Goal: Task Accomplishment & Management: Complete application form

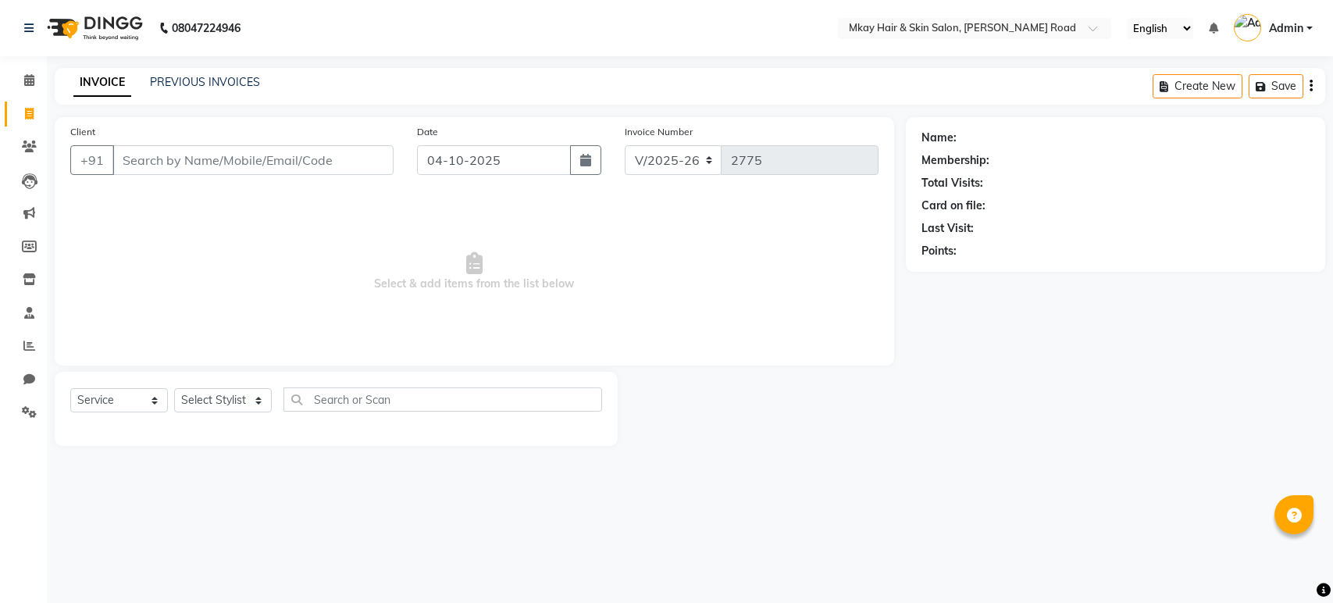
select select "5258"
select select "service"
click at [160, 167] on input "Client" at bounding box center [252, 160] width 281 height 30
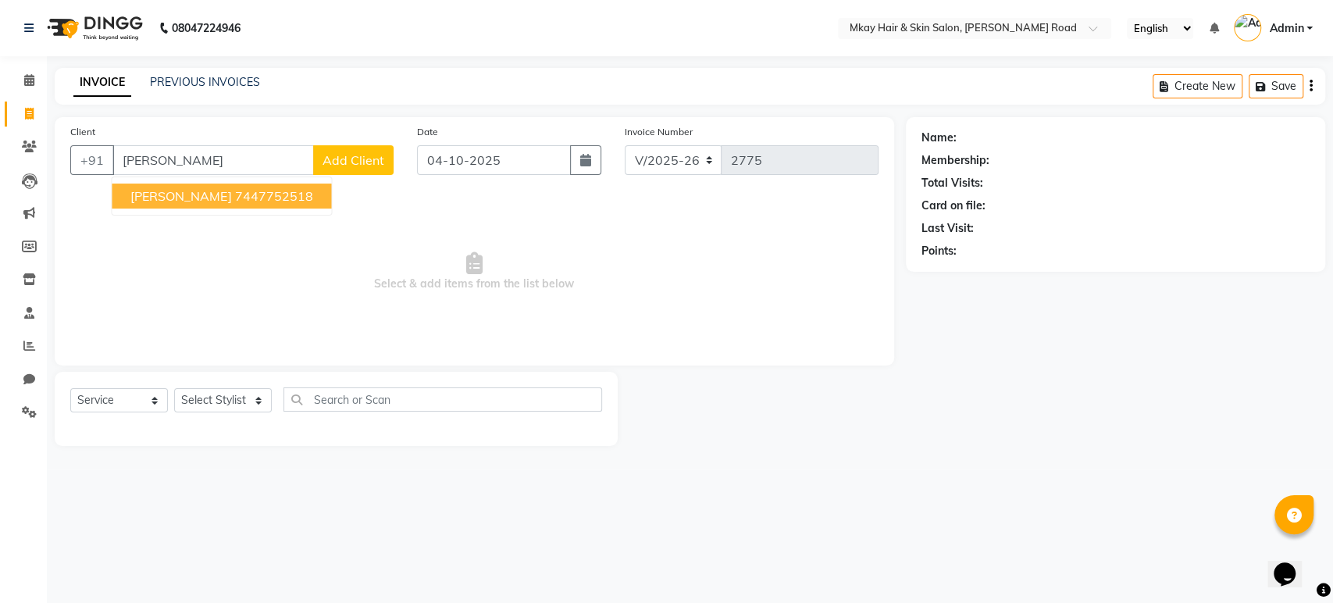
click at [231, 194] on span "rupesh pokharna" at bounding box center [180, 196] width 101 height 16
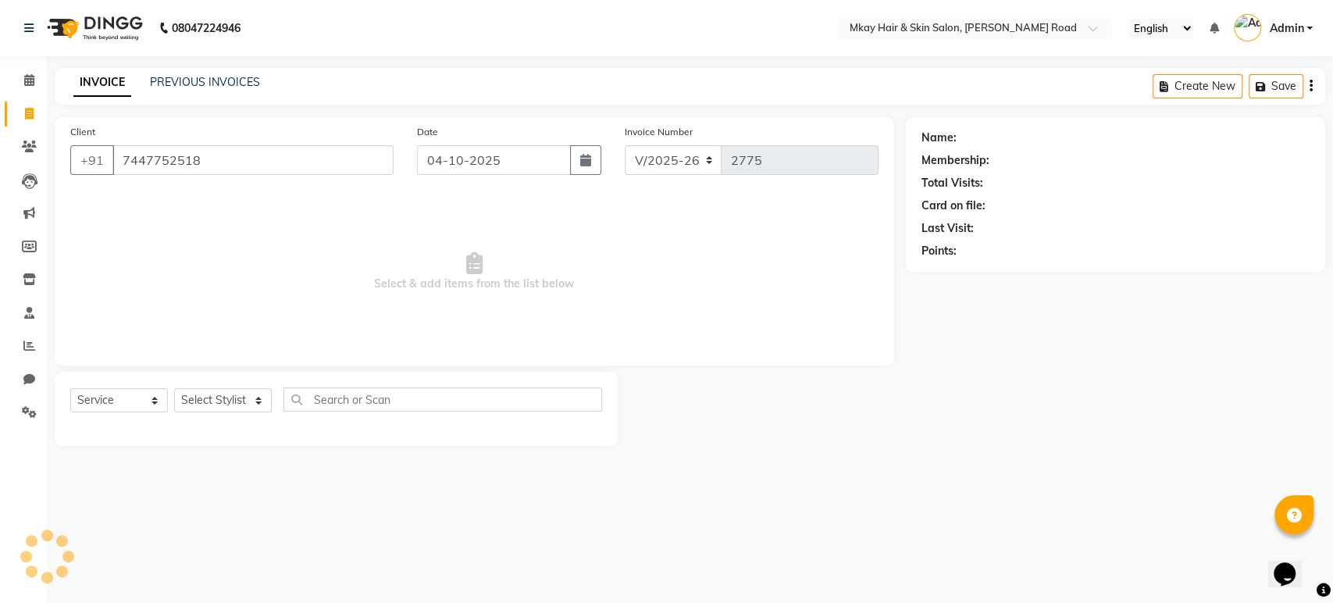
type input "7447752518"
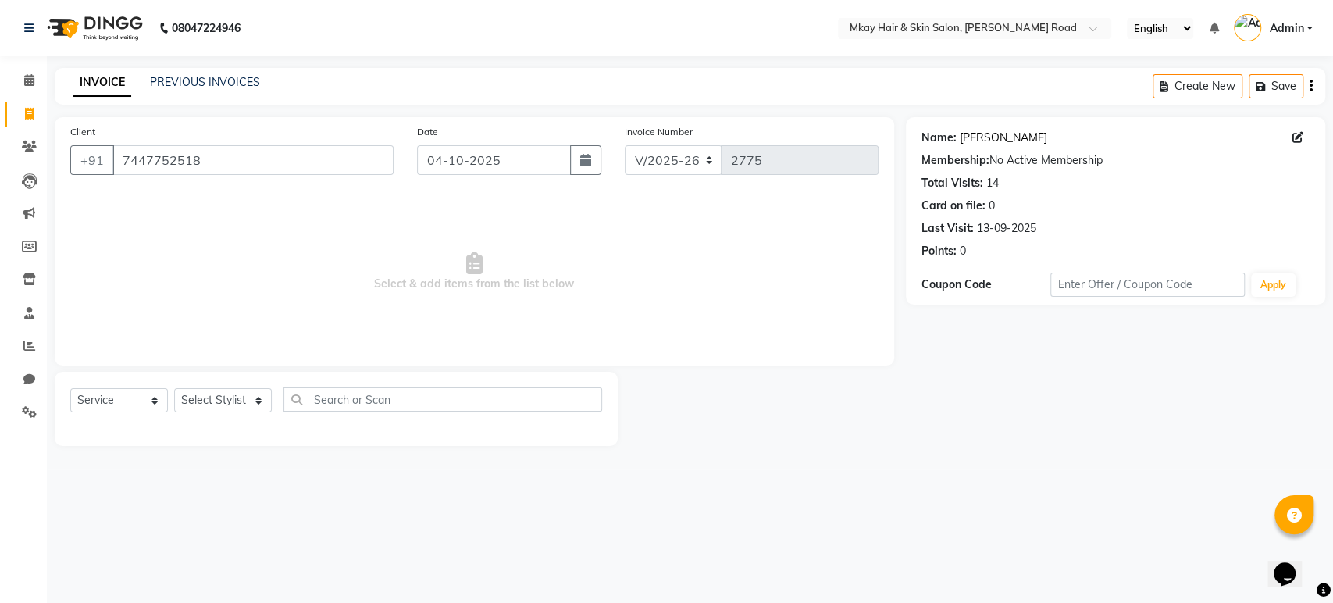
click at [995, 139] on link "Rupesh Pokharna" at bounding box center [1002, 138] width 87 height 16
click at [212, 402] on select "Select Stylist aarti sathe Isha dixit Mangesh prashant Sambhaji Shyam Yogesh" at bounding box center [223, 400] width 98 height 24
select select "38226"
click at [174, 388] on select "Select Stylist aarti sathe Isha dixit Mangesh prashant Sambhaji Shyam Yogesh" at bounding box center [223, 400] width 98 height 24
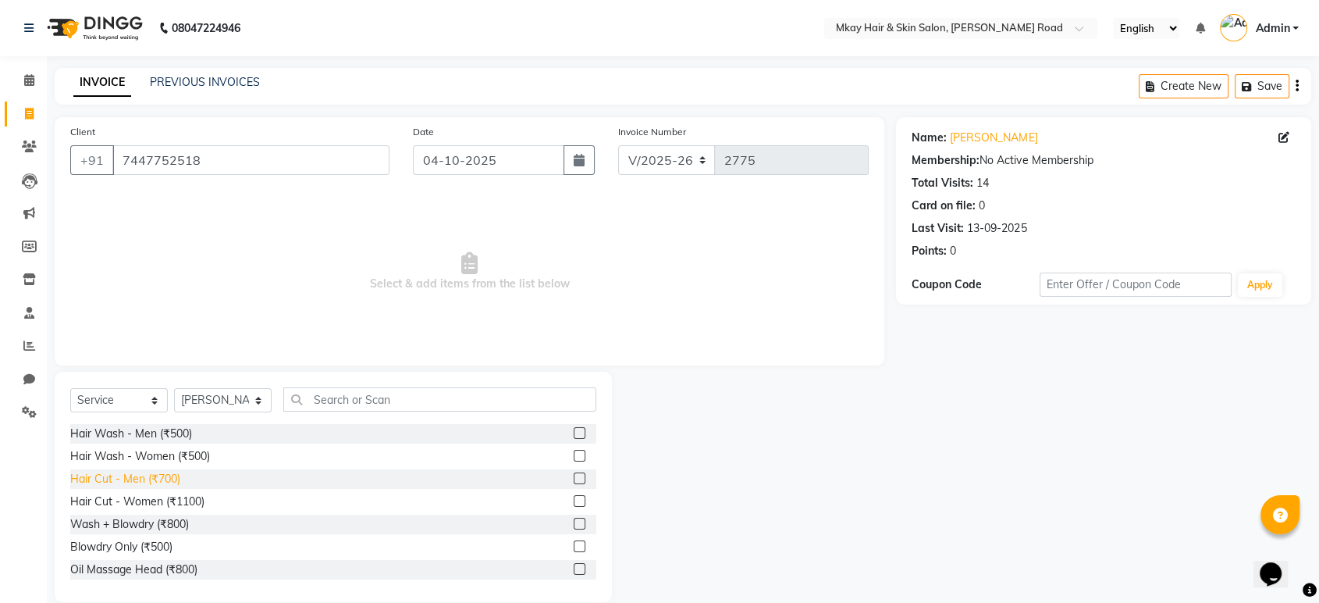
click at [162, 479] on div "Hair Cut - Men (₹700)" at bounding box center [125, 479] width 110 height 16
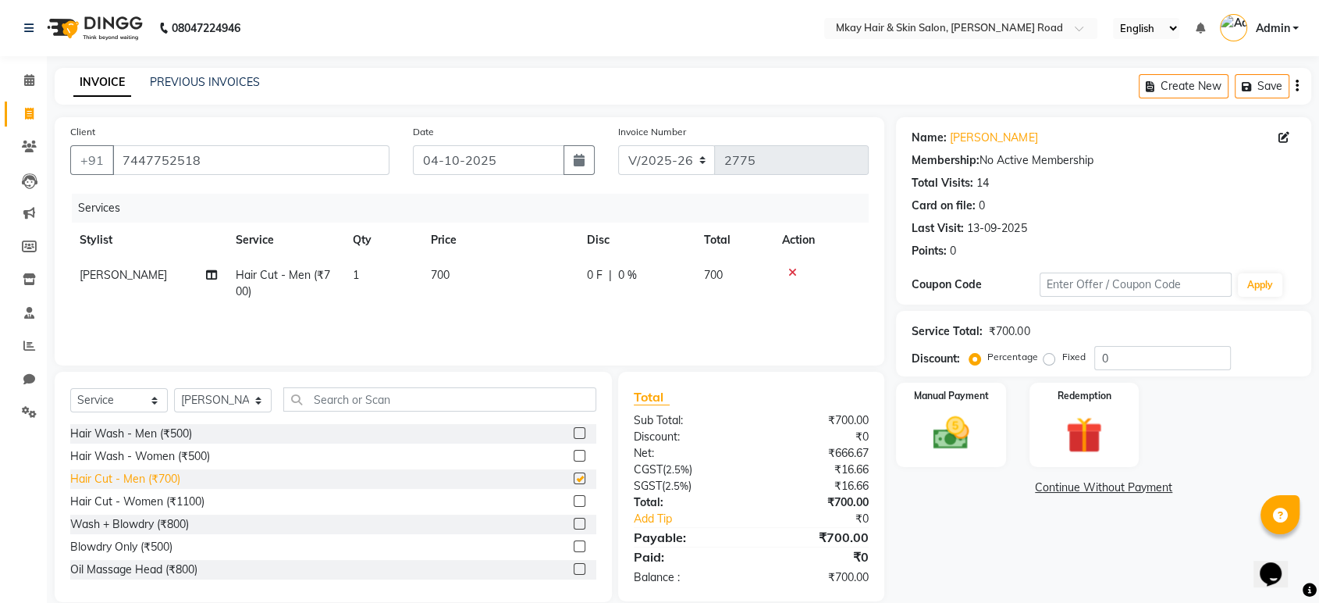
checkbox input "false"
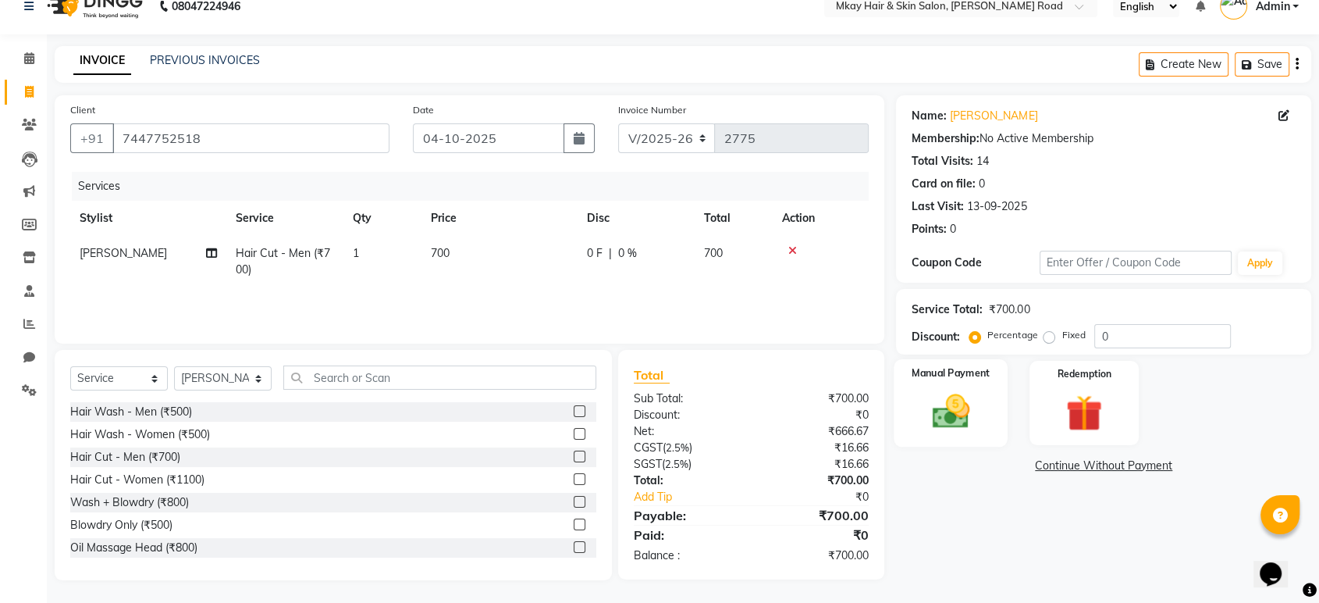
click at [945, 417] on img at bounding box center [950, 412] width 61 height 44
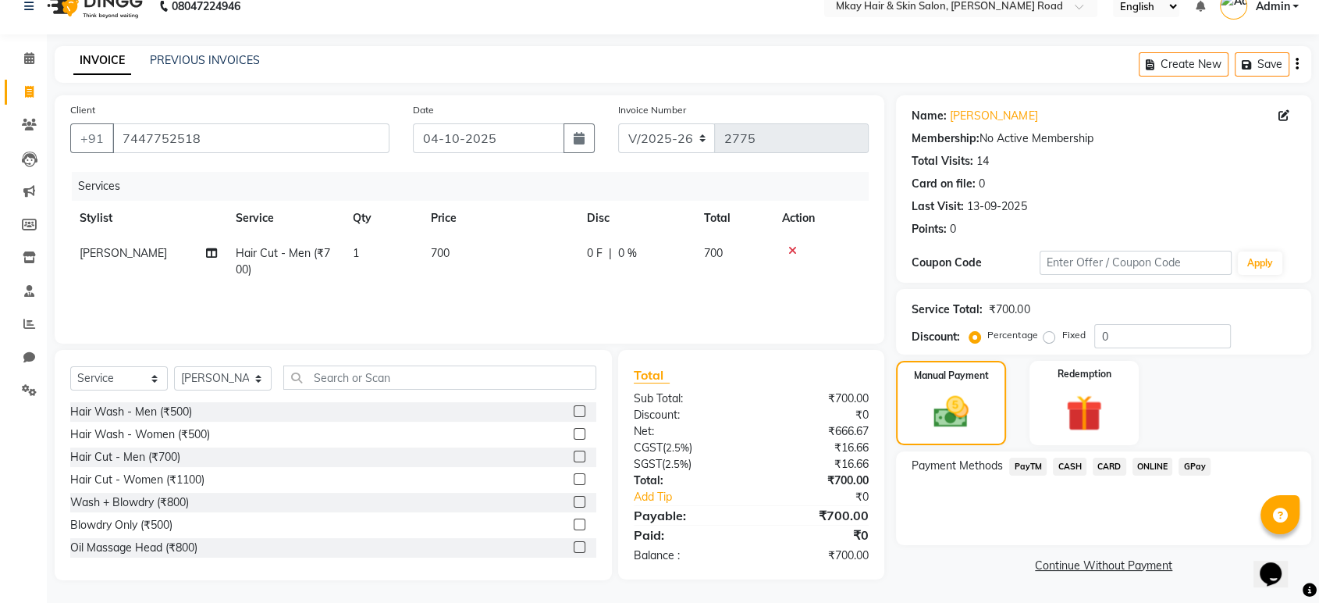
click at [1075, 467] on span "CASH" at bounding box center [1070, 466] width 34 height 18
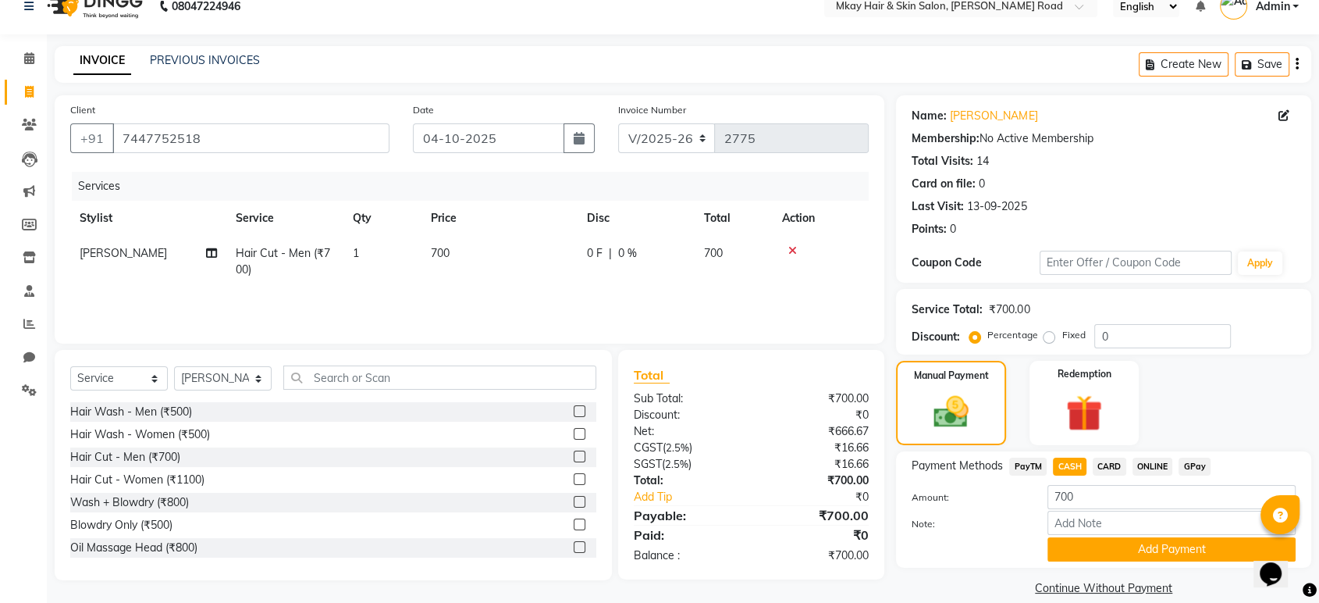
scroll to position [41, 0]
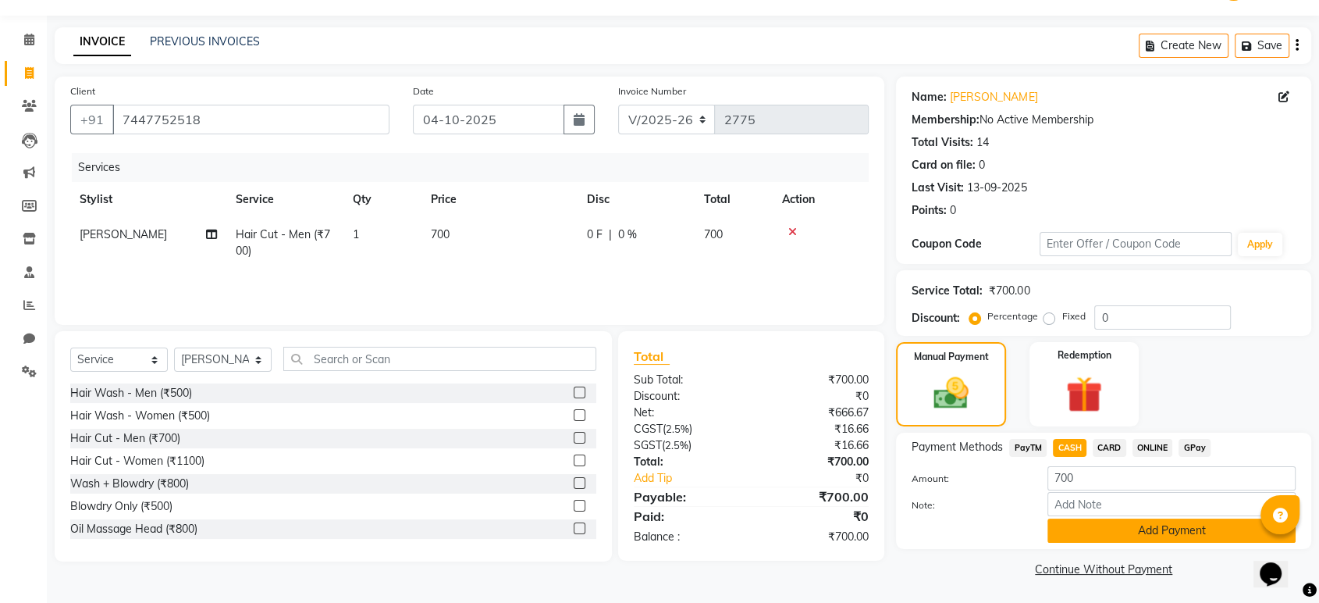
click at [1084, 526] on button "Add Payment" at bounding box center [1172, 530] width 248 height 24
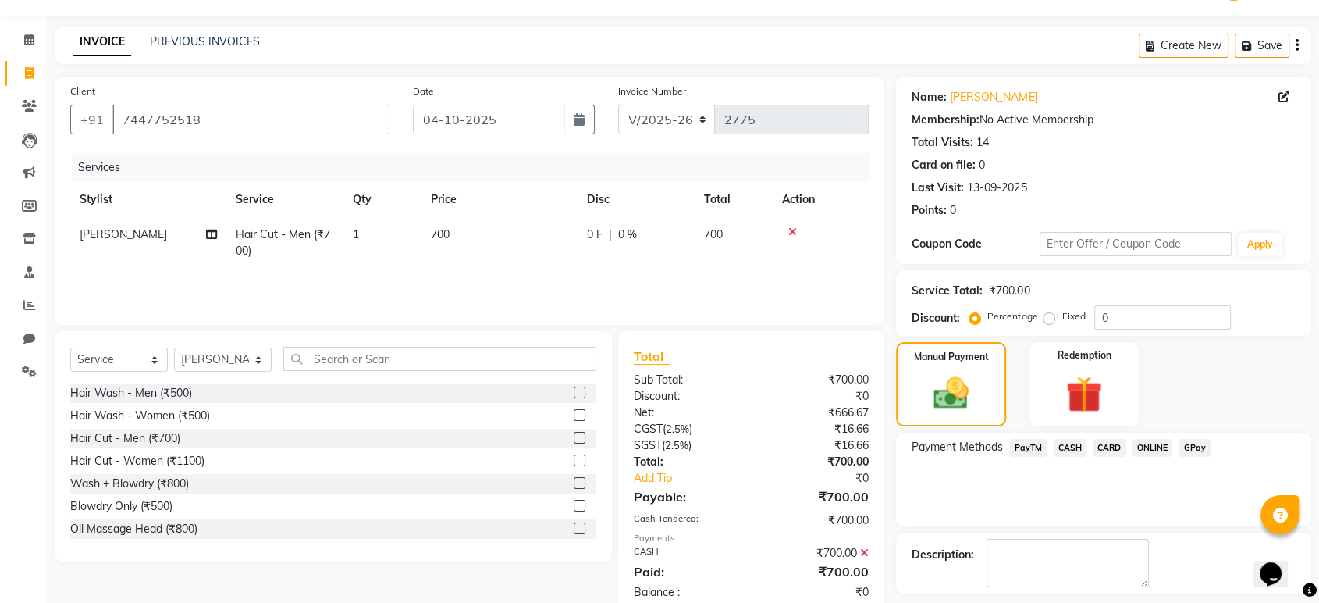
scroll to position [106, 0]
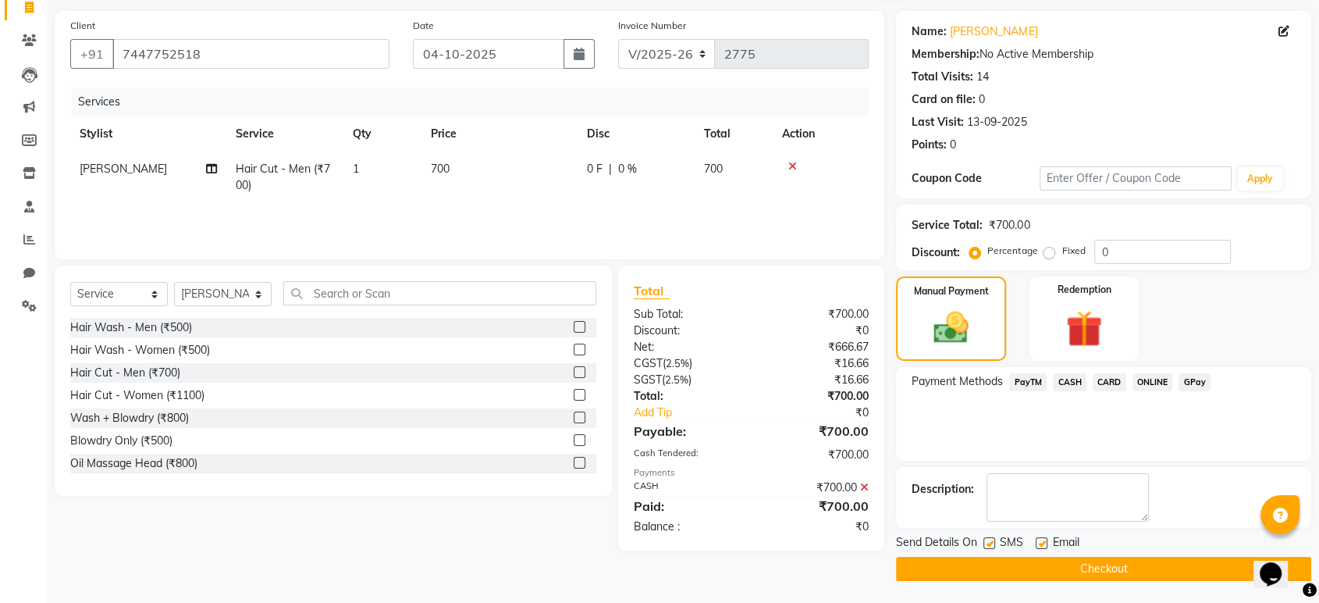
click at [1040, 546] on label at bounding box center [1042, 543] width 12 height 12
click at [1040, 546] on input "checkbox" at bounding box center [1041, 544] width 10 height 10
checkbox input "false"
click at [986, 547] on label at bounding box center [990, 543] width 12 height 12
click at [986, 547] on input "checkbox" at bounding box center [989, 544] width 10 height 10
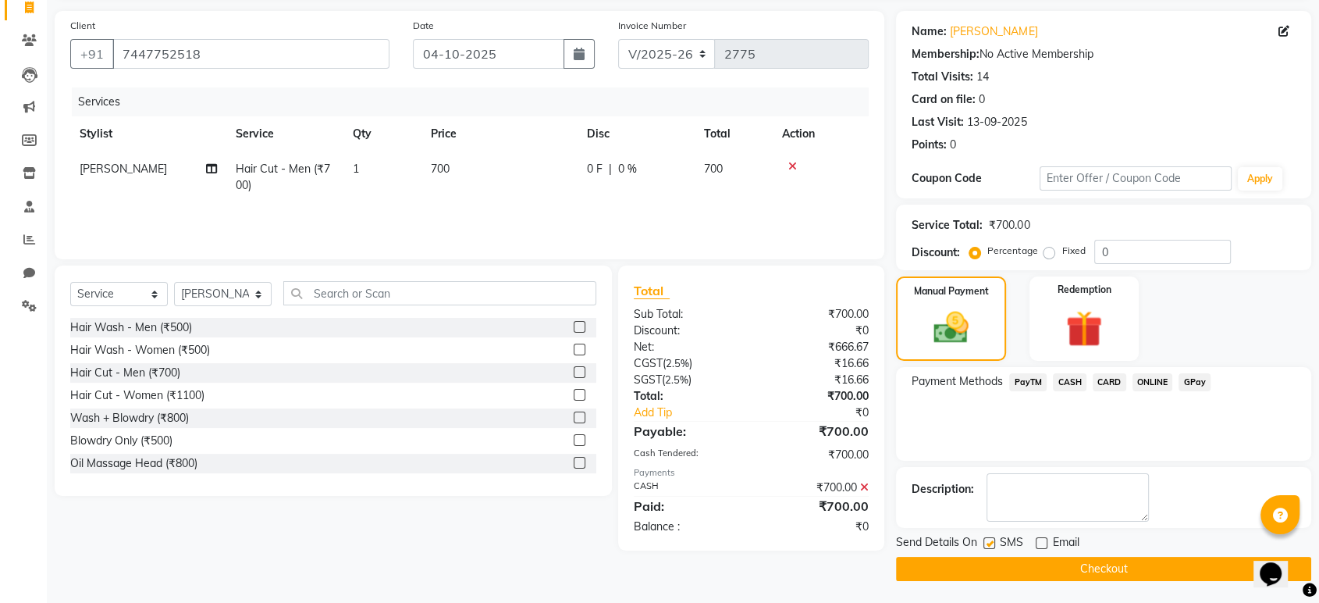
checkbox input "false"
click at [1004, 572] on button "Checkout" at bounding box center [1103, 569] width 415 height 24
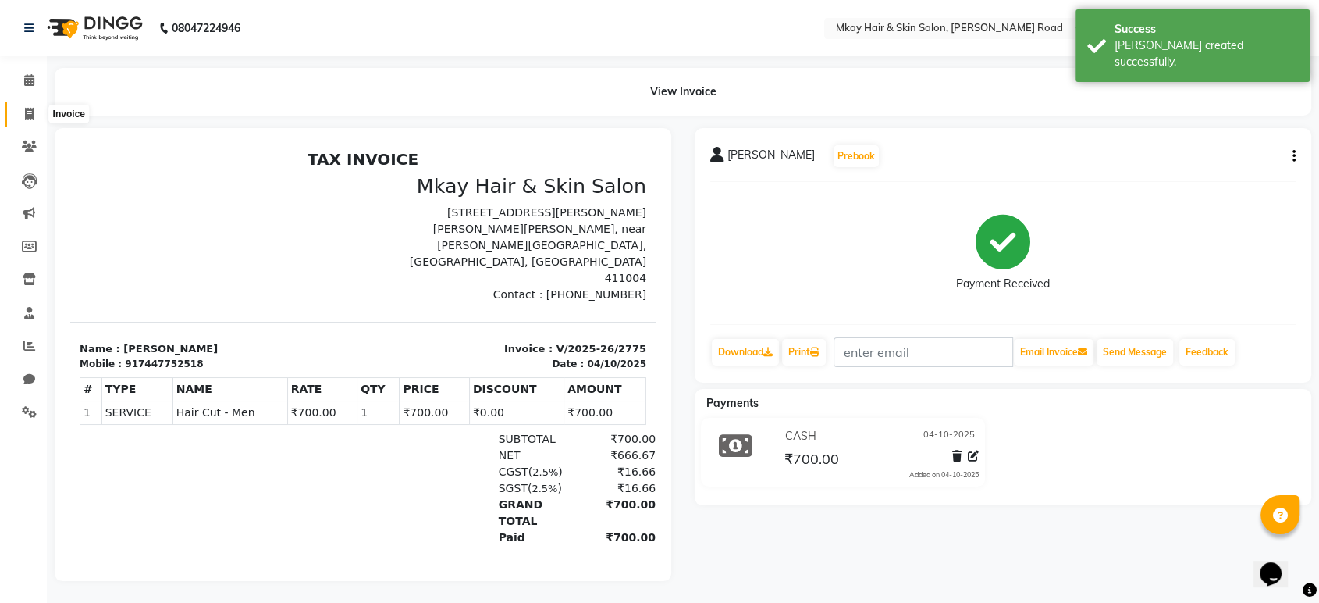
click at [31, 113] on icon at bounding box center [29, 114] width 9 height 12
select select "service"
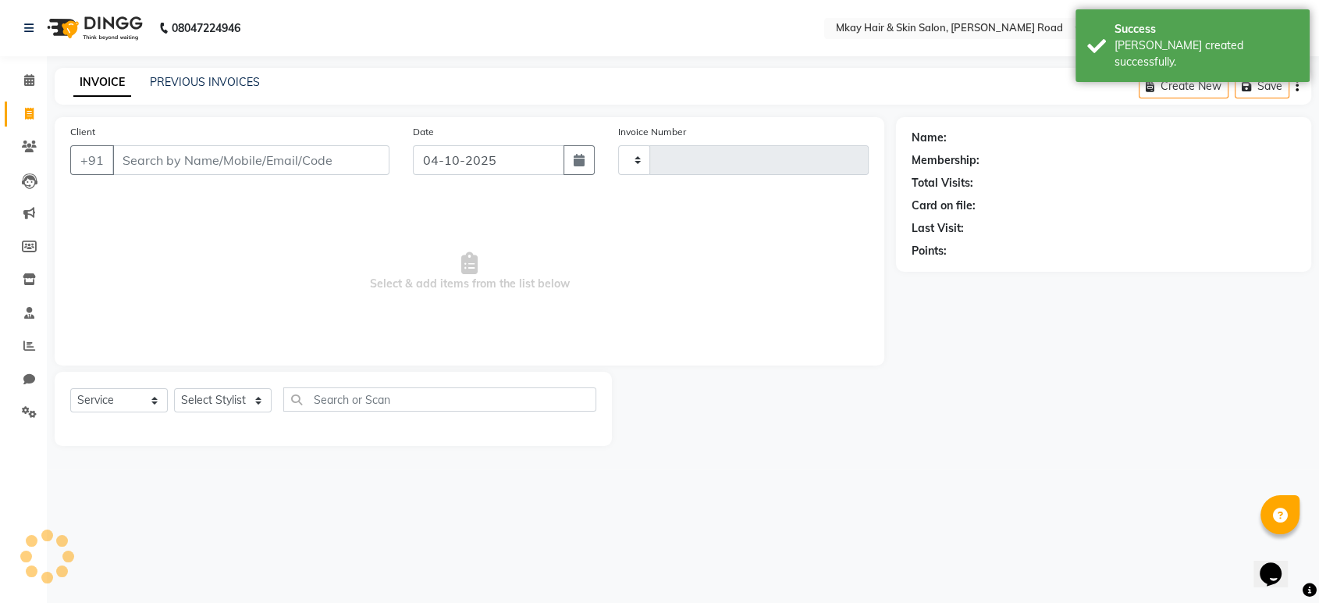
type input "2776"
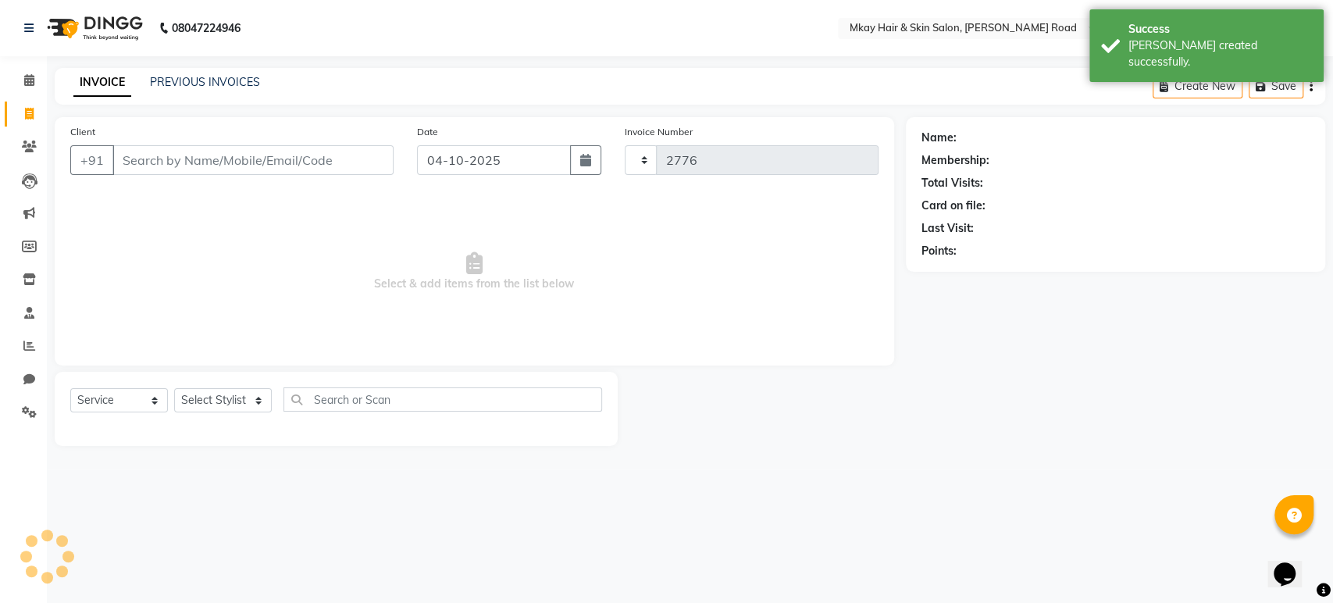
select select "5258"
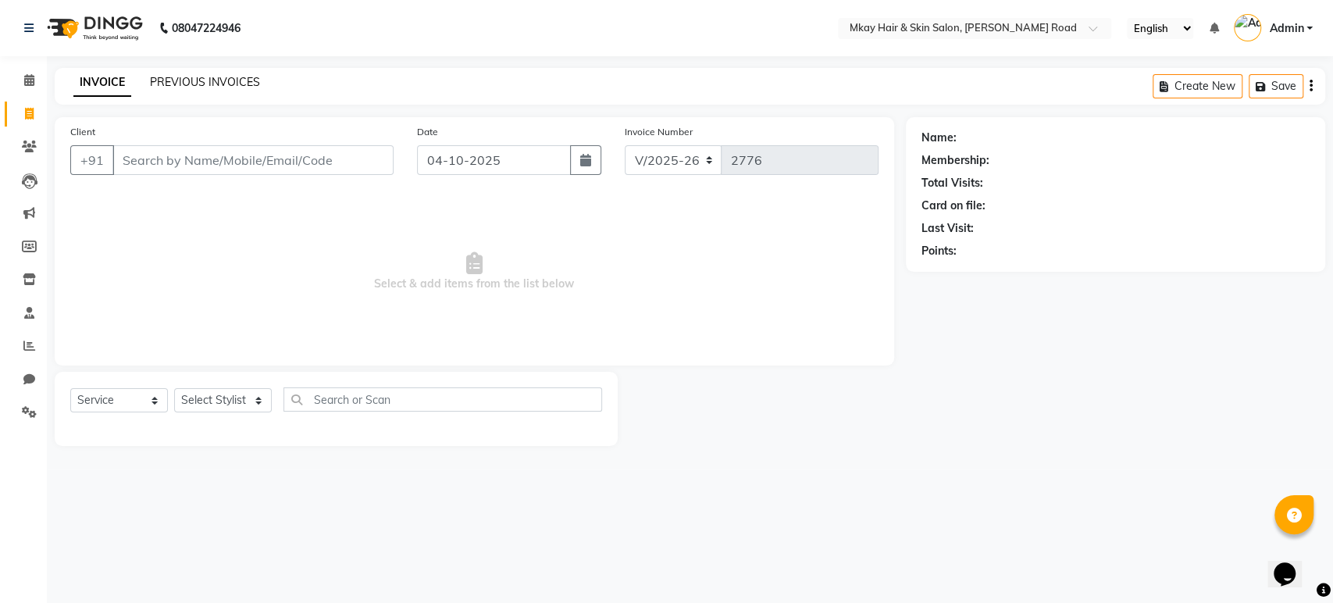
click at [219, 78] on link "PREVIOUS INVOICES" at bounding box center [205, 82] width 110 height 14
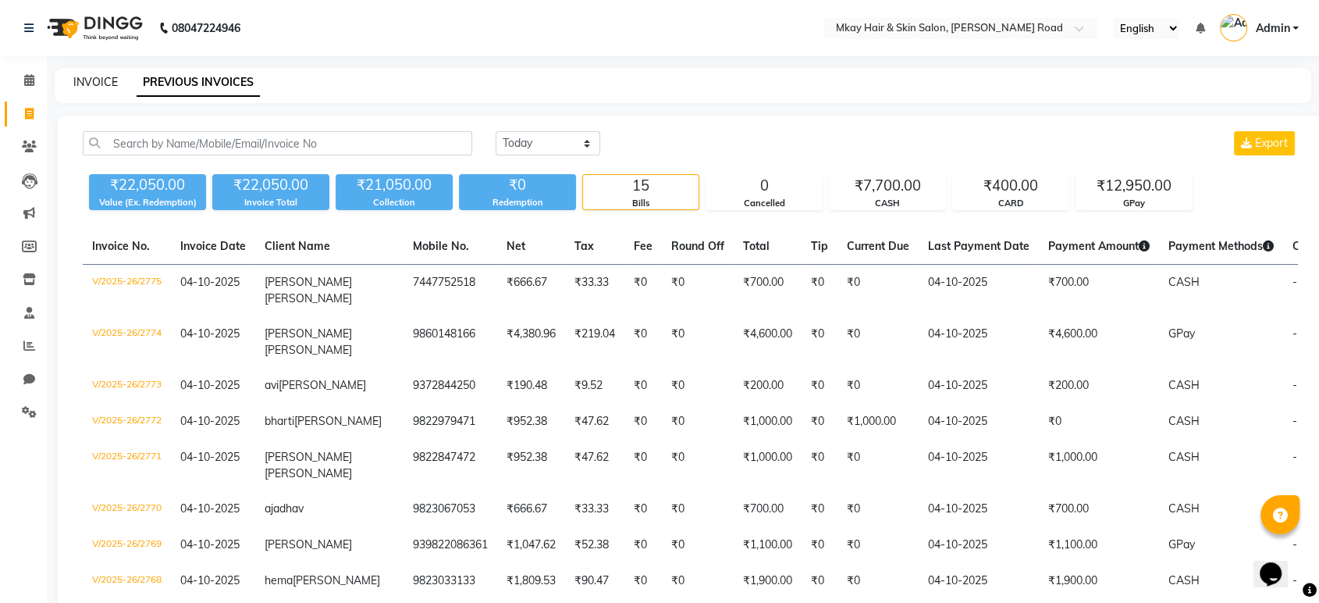
click at [87, 87] on link "INVOICE" at bounding box center [95, 82] width 44 height 14
select select "service"
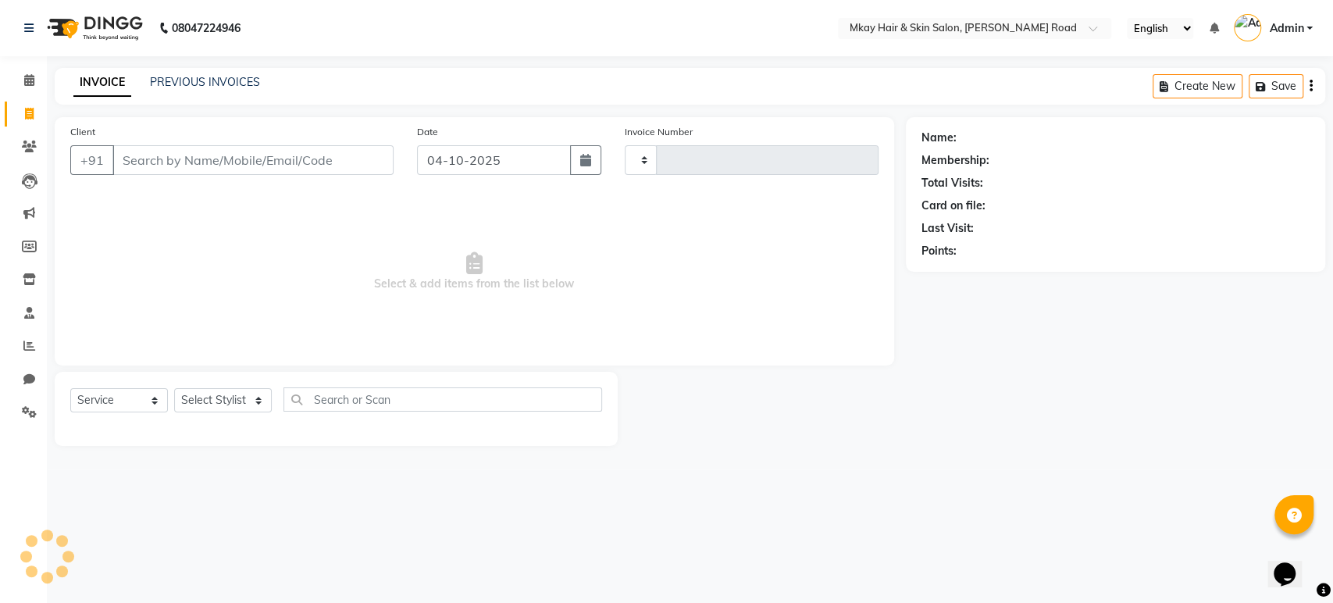
type input "2776"
select select "5258"
click at [189, 151] on input "Client" at bounding box center [252, 160] width 281 height 30
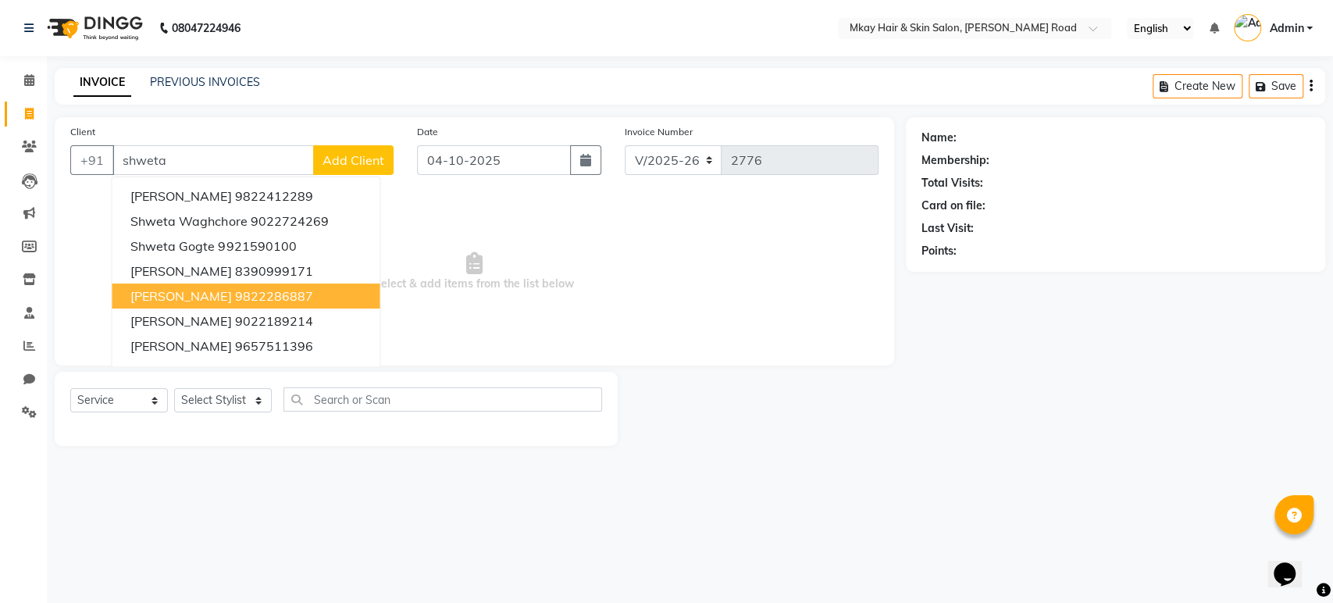
click at [215, 299] on span "shweta chitale" at bounding box center [180, 296] width 101 height 16
type input "9822286887"
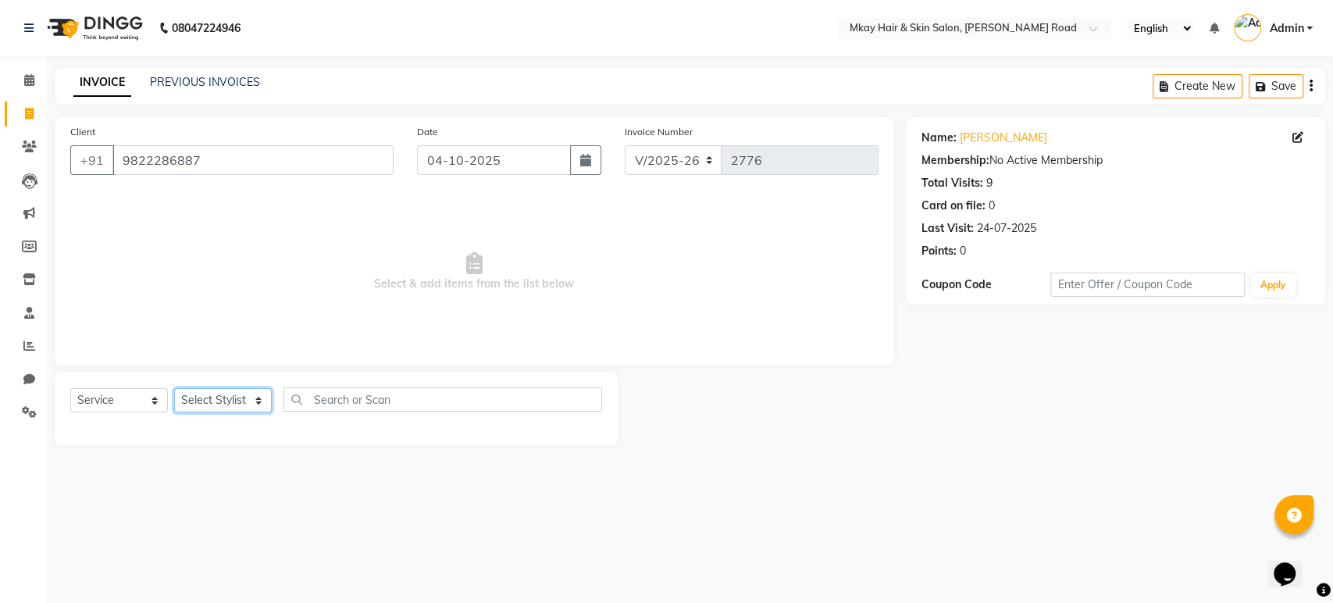
click at [212, 404] on select "Select Stylist aarti sathe Isha dixit Mangesh prashant Sambhaji Shyam Yogesh" at bounding box center [223, 400] width 98 height 24
select select "38226"
click at [174, 388] on select "Select Stylist aarti sathe Isha dixit Mangesh prashant Sambhaji Shyam Yogesh" at bounding box center [223, 400] width 98 height 24
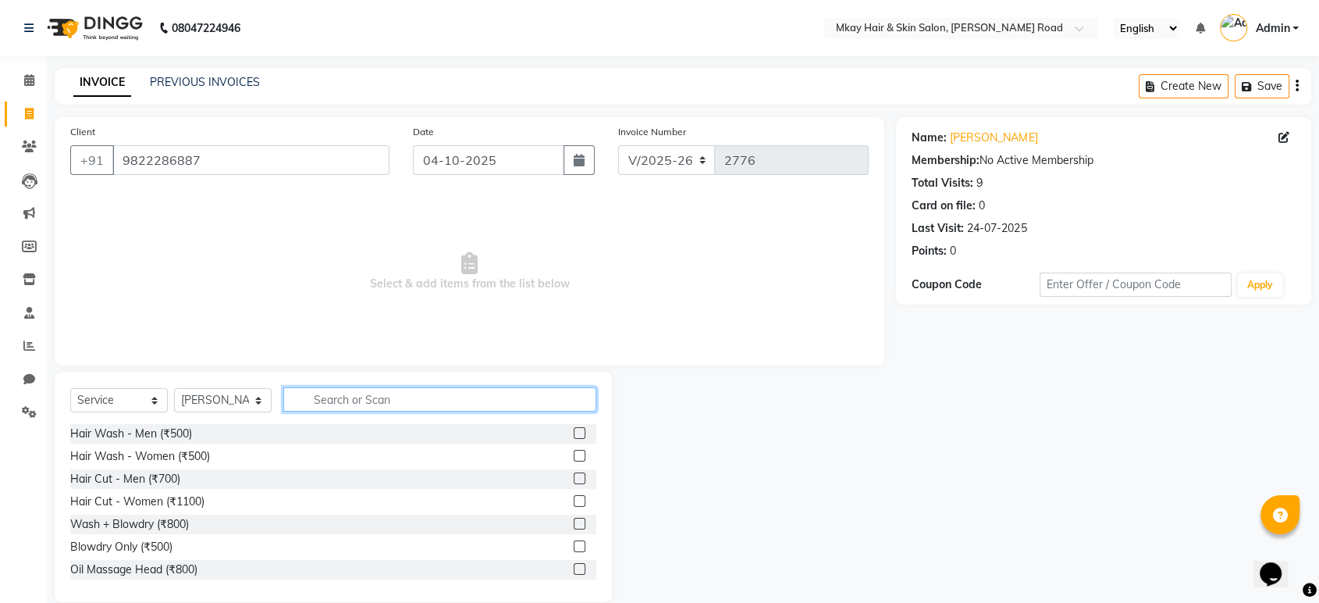
click at [326, 395] on input "text" at bounding box center [439, 399] width 313 height 24
type input "500"
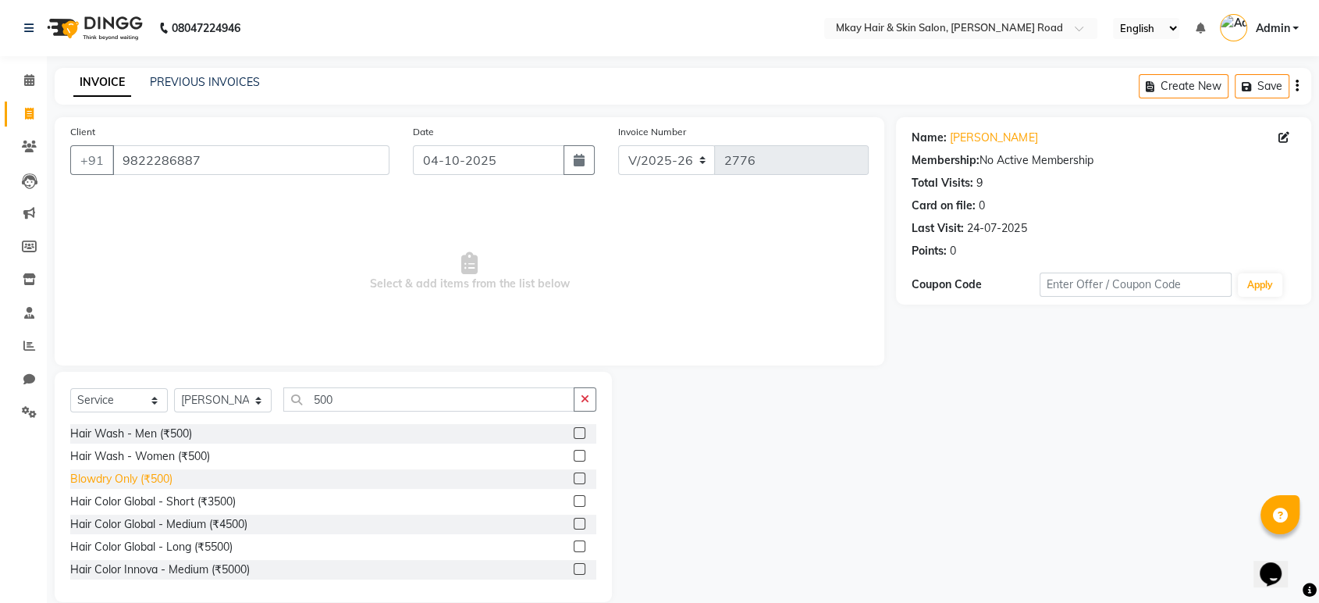
click at [122, 473] on div "Blowdry Only (₹500)" at bounding box center [121, 479] width 102 height 16
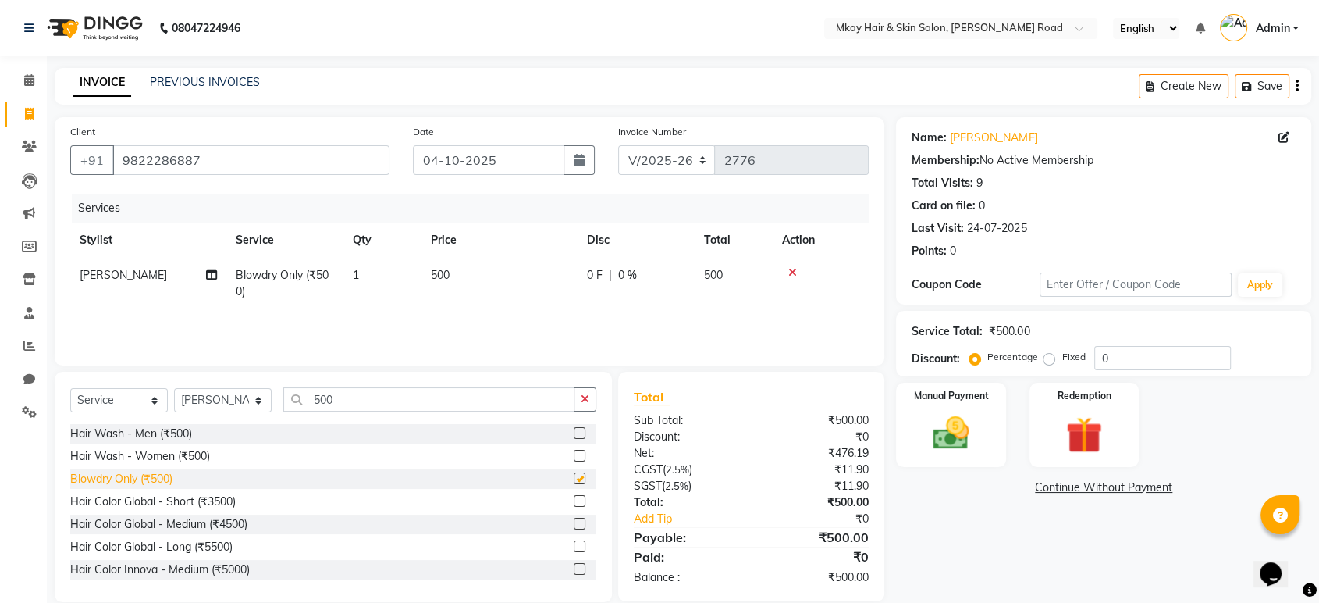
checkbox input "false"
click at [940, 389] on label "Manual Payment" at bounding box center [952, 394] width 78 height 15
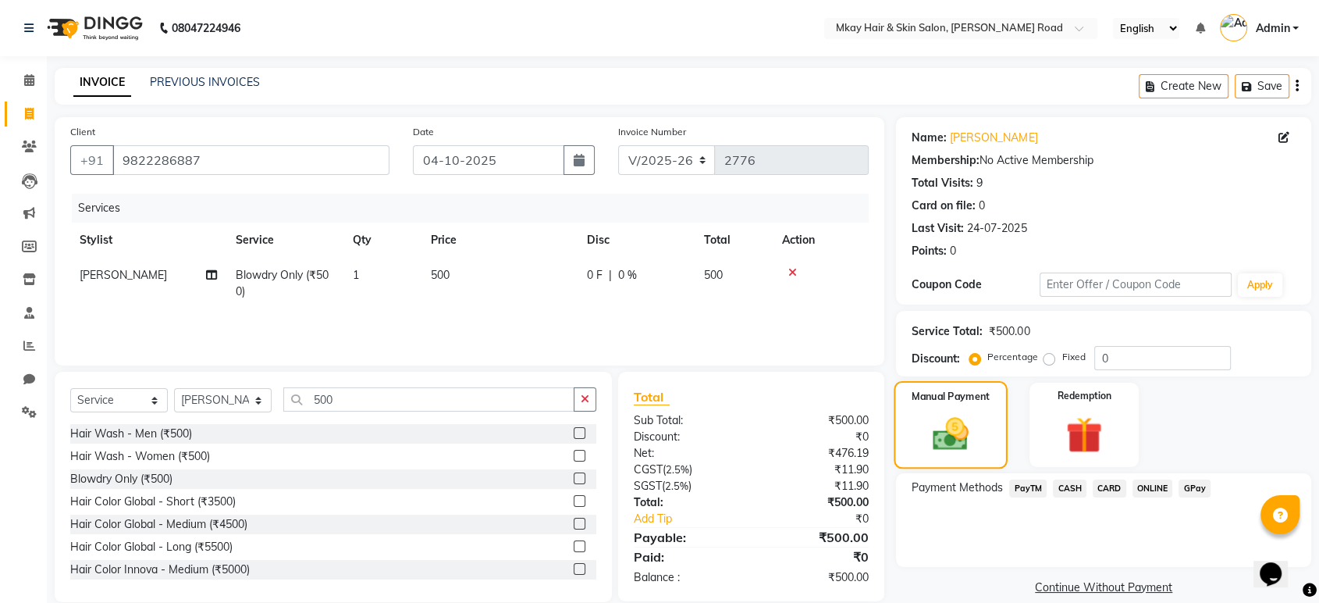
scroll to position [22, 0]
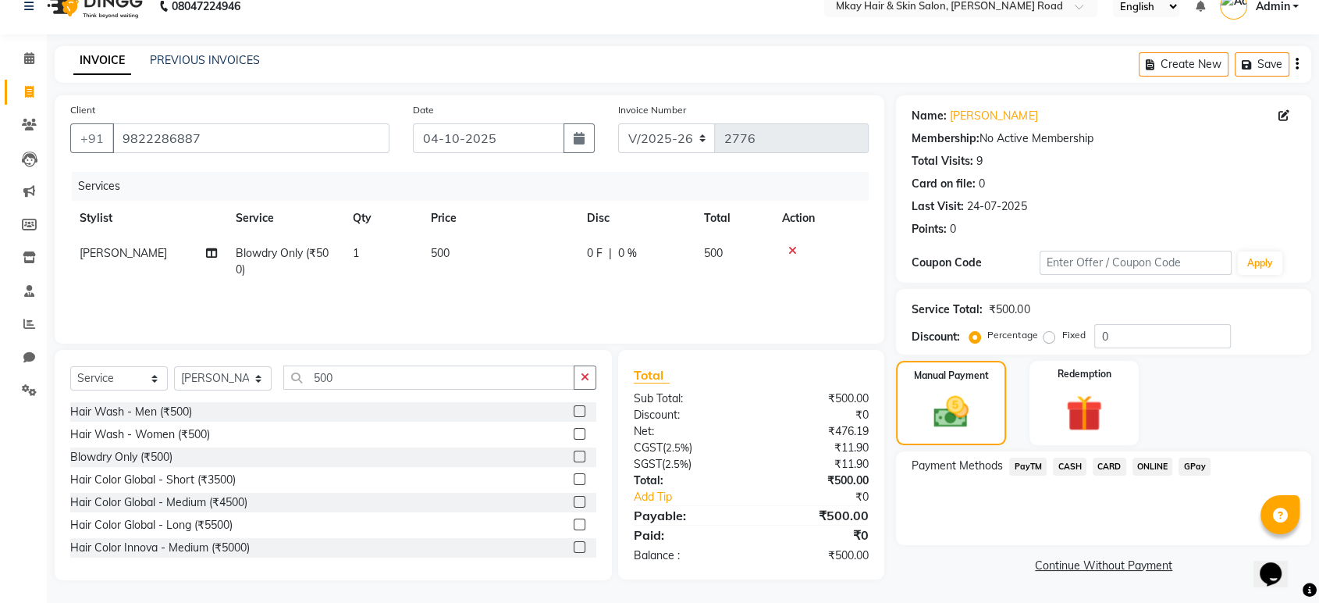
click at [1112, 472] on span "CARD" at bounding box center [1110, 466] width 34 height 18
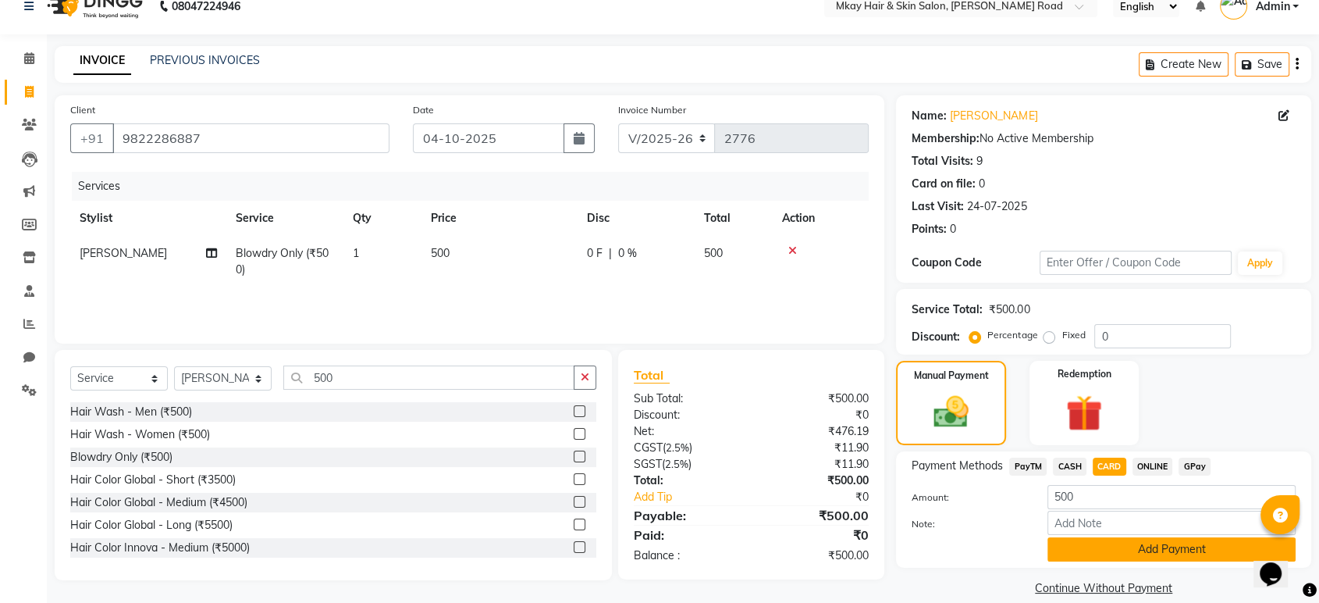
click at [1110, 549] on button "Add Payment" at bounding box center [1172, 549] width 248 height 24
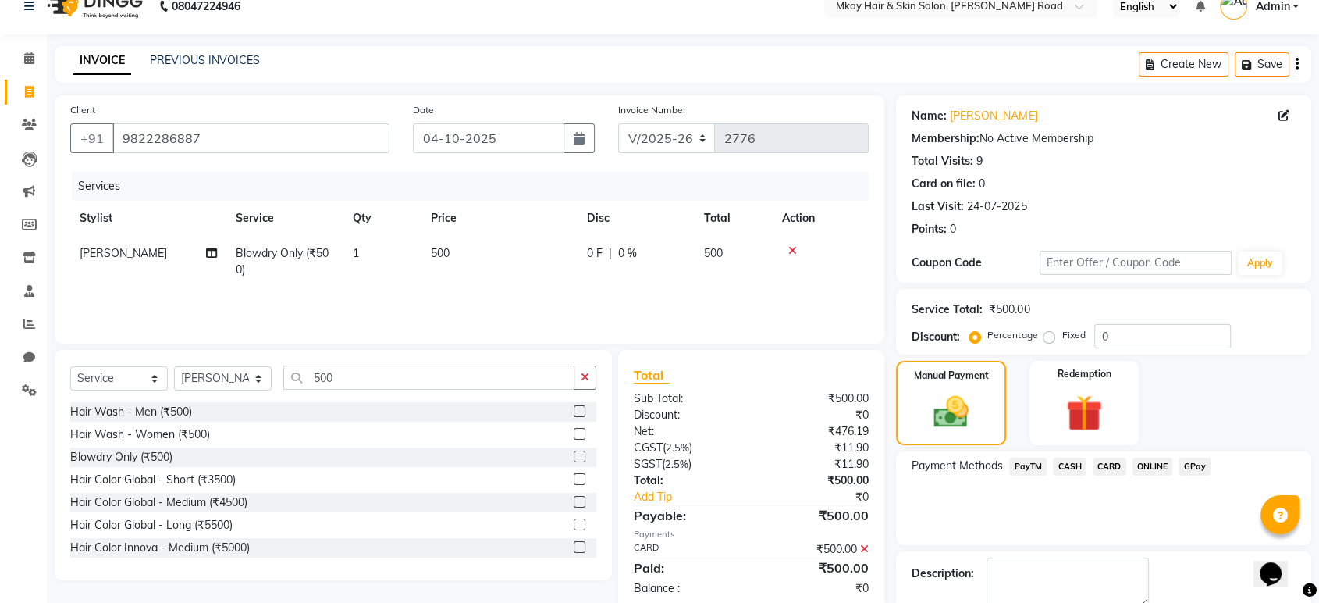
scroll to position [106, 0]
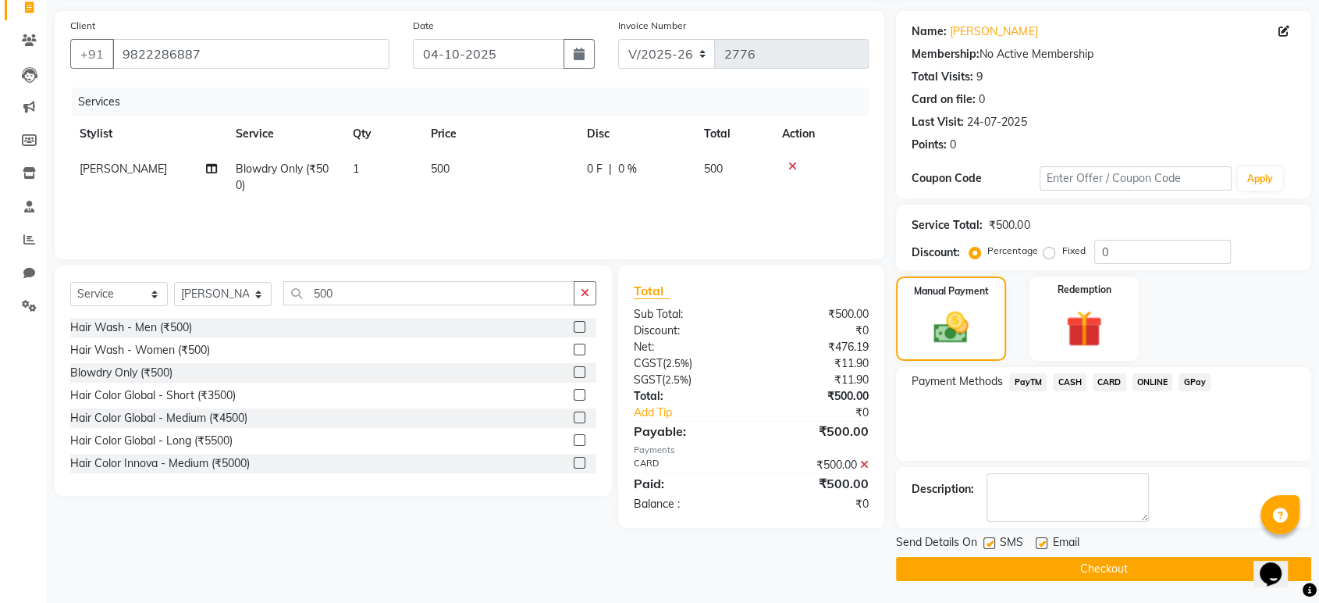
click at [1044, 545] on label at bounding box center [1042, 543] width 12 height 12
click at [1044, 545] on input "checkbox" at bounding box center [1041, 544] width 10 height 10
checkbox input "false"
click at [991, 542] on label at bounding box center [990, 543] width 12 height 12
click at [991, 542] on input "checkbox" at bounding box center [989, 544] width 10 height 10
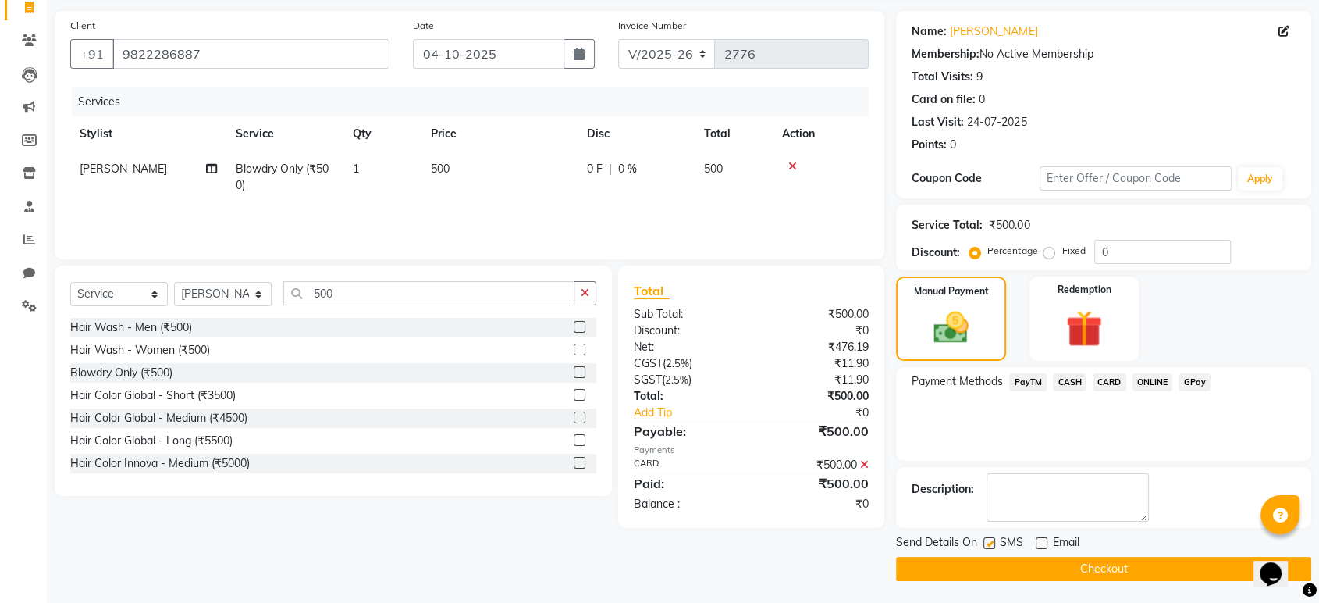
checkbox input "false"
click at [993, 561] on button "Checkout" at bounding box center [1103, 569] width 415 height 24
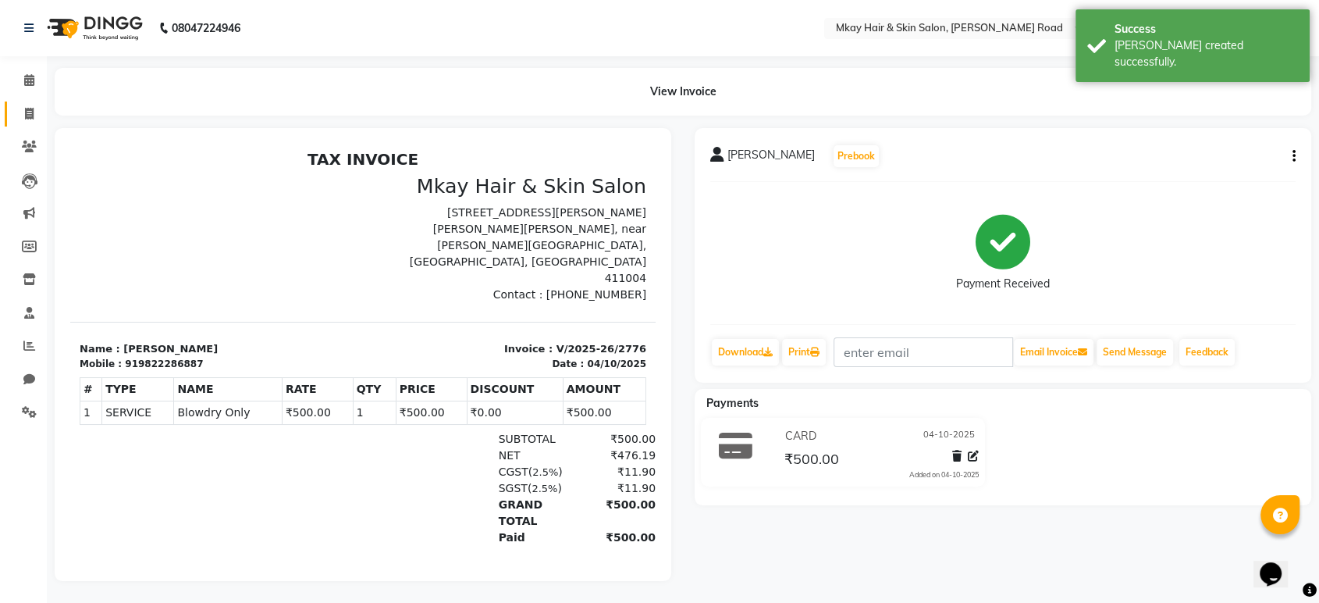
click at [31, 113] on icon at bounding box center [29, 114] width 9 height 12
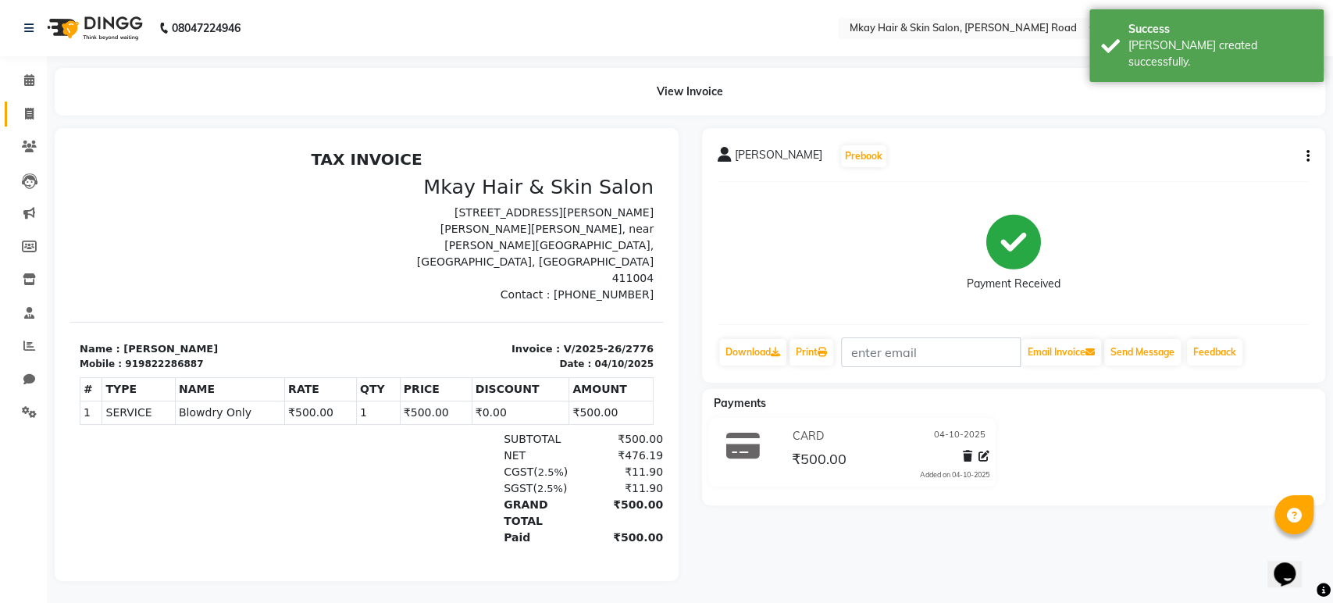
select select "5258"
select select "service"
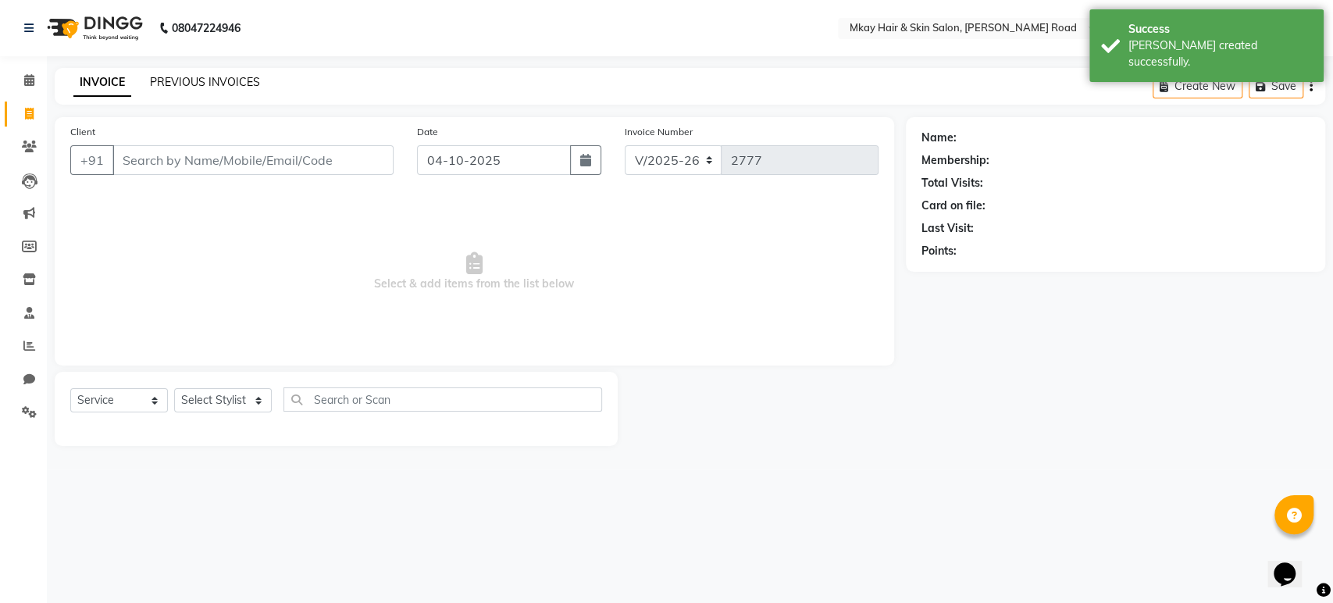
click at [197, 78] on link "PREVIOUS INVOICES" at bounding box center [205, 82] width 110 height 14
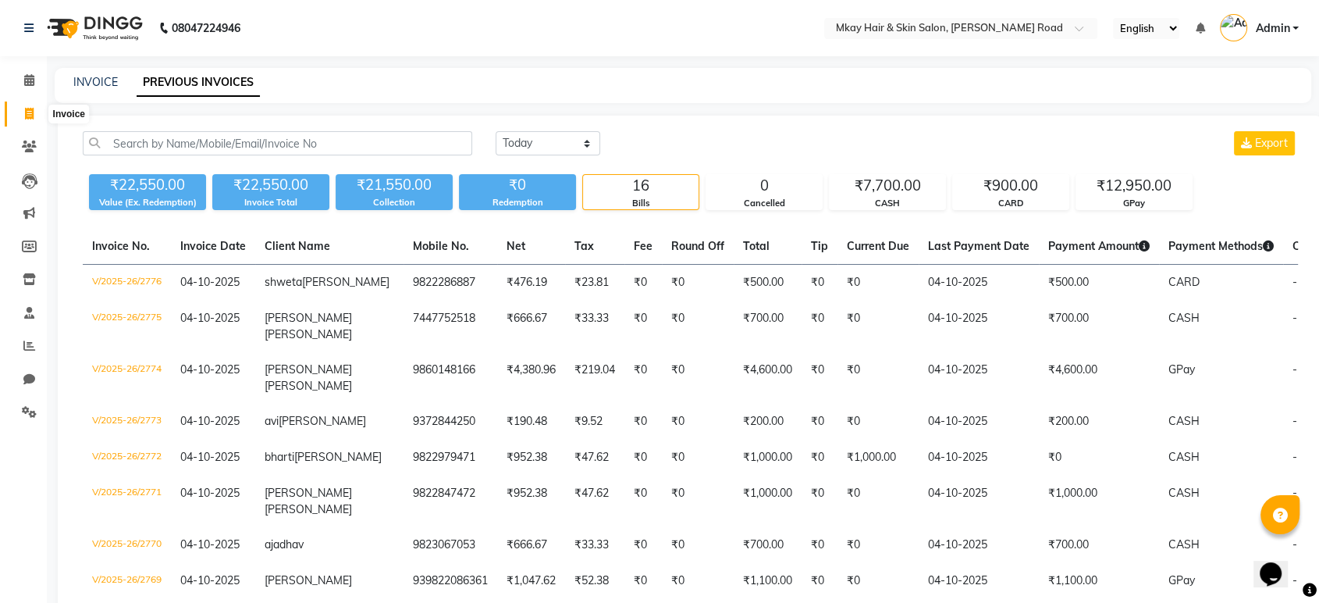
click at [25, 111] on icon at bounding box center [29, 114] width 9 height 12
select select "service"
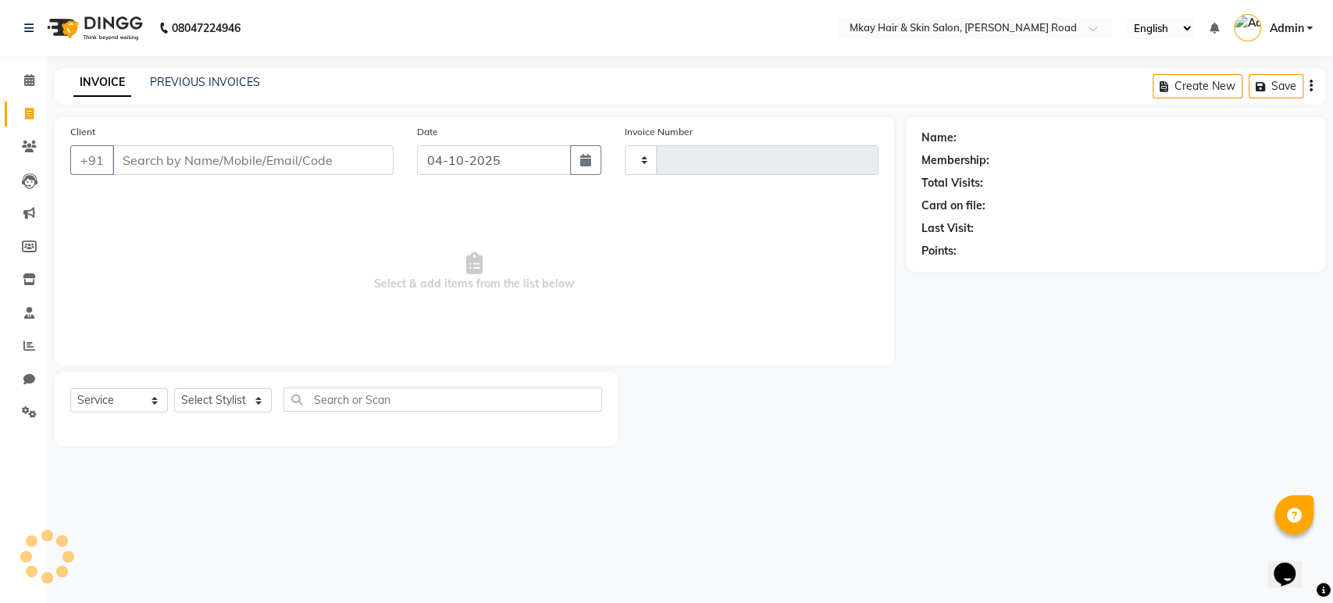
type input "2777"
select select "5258"
click at [141, 162] on input "Client" at bounding box center [252, 160] width 281 height 30
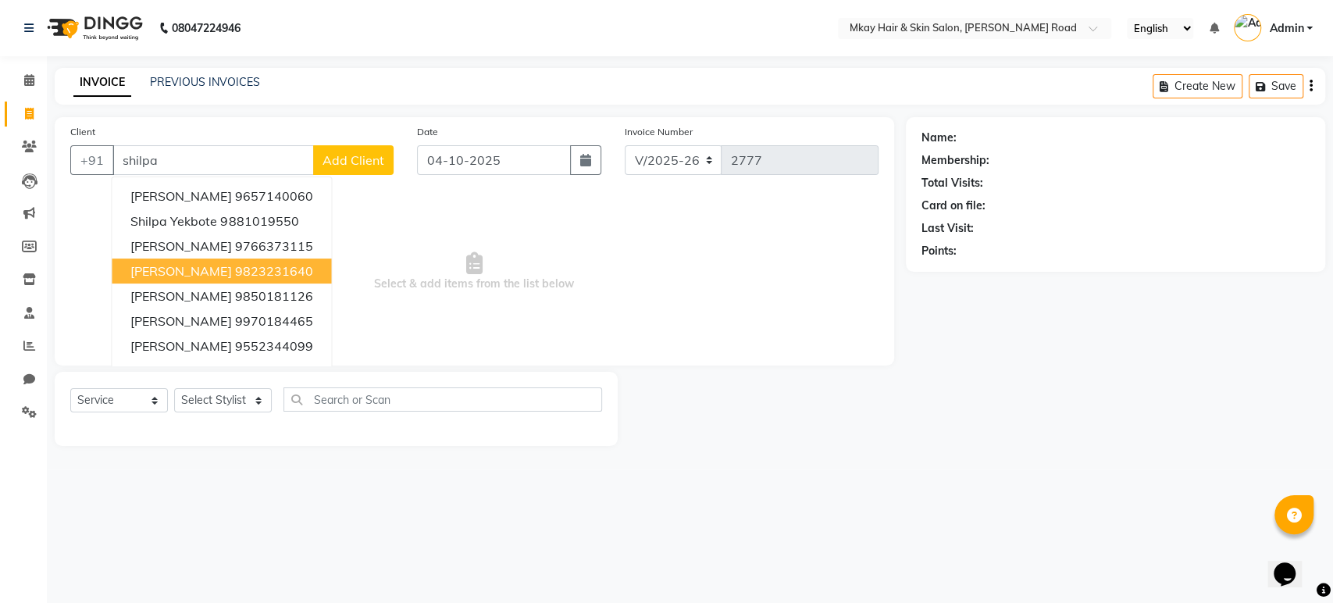
click at [145, 258] on button "shilpa kawhtekar 9823231640" at bounding box center [221, 270] width 219 height 25
type input "9823231640"
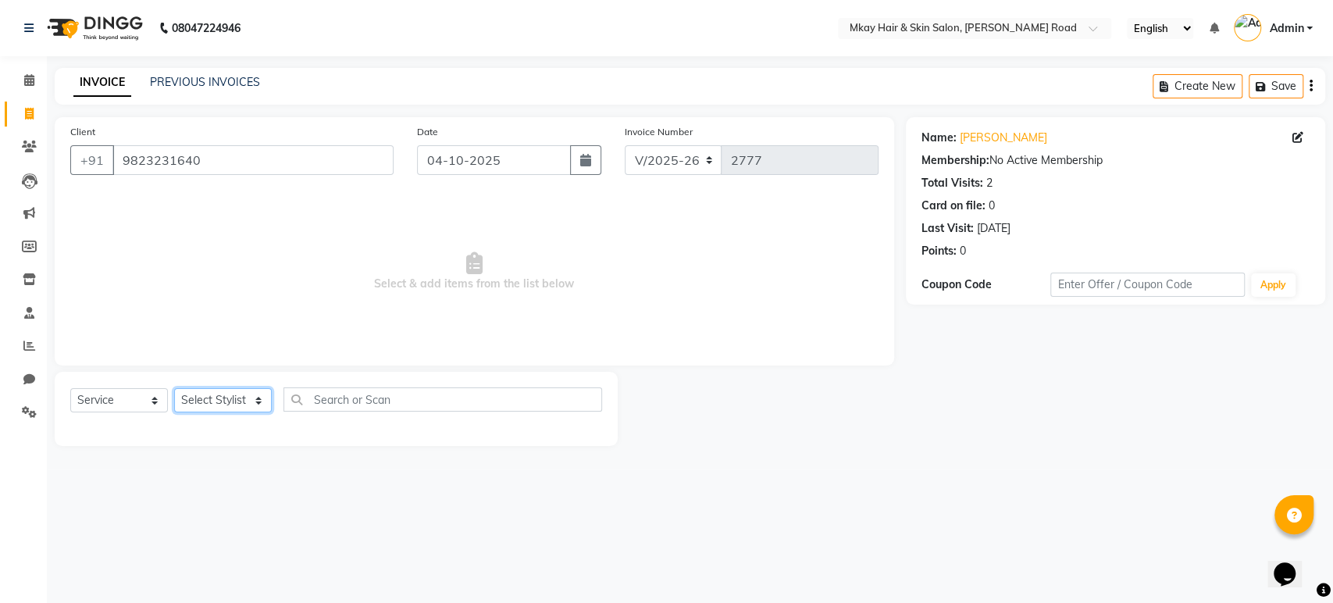
click at [225, 401] on select "Select Stylist aarti sathe Isha dixit Mangesh prashant Sambhaji Shyam Yogesh" at bounding box center [223, 400] width 98 height 24
select select "38226"
click at [174, 388] on select "Select Stylist aarti sathe Isha dixit Mangesh prashant Sambhaji Shyam Yogesh" at bounding box center [223, 400] width 98 height 24
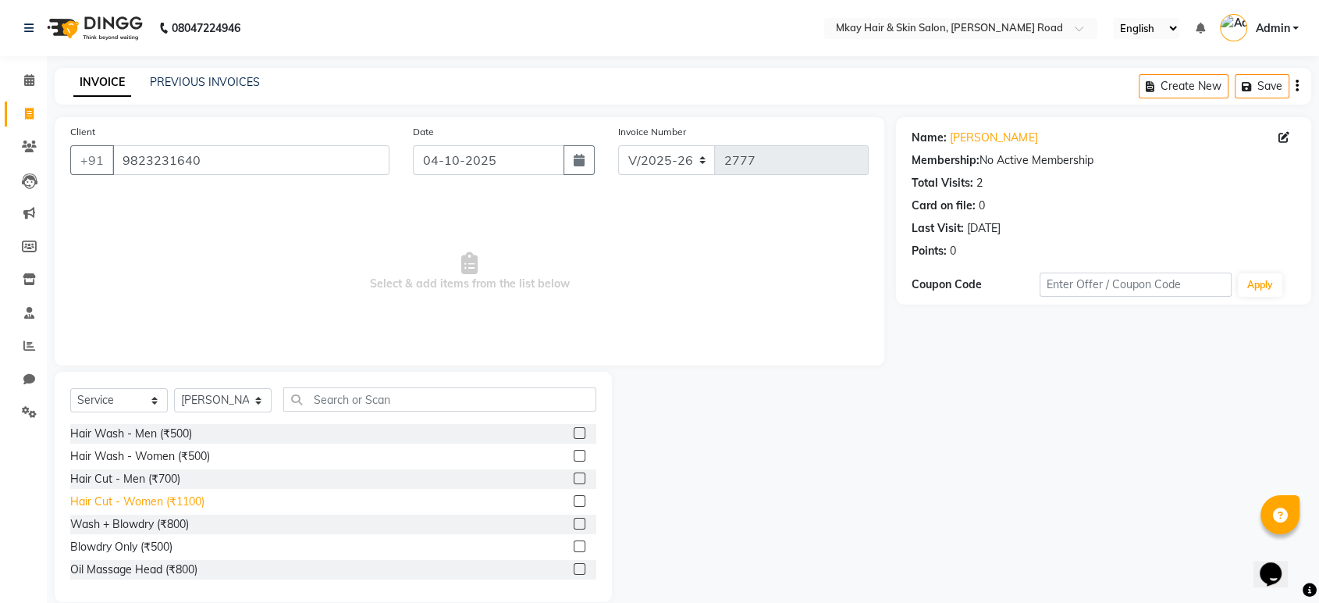
click at [169, 501] on div "Hair Cut - Women (₹1100)" at bounding box center [137, 501] width 134 height 16
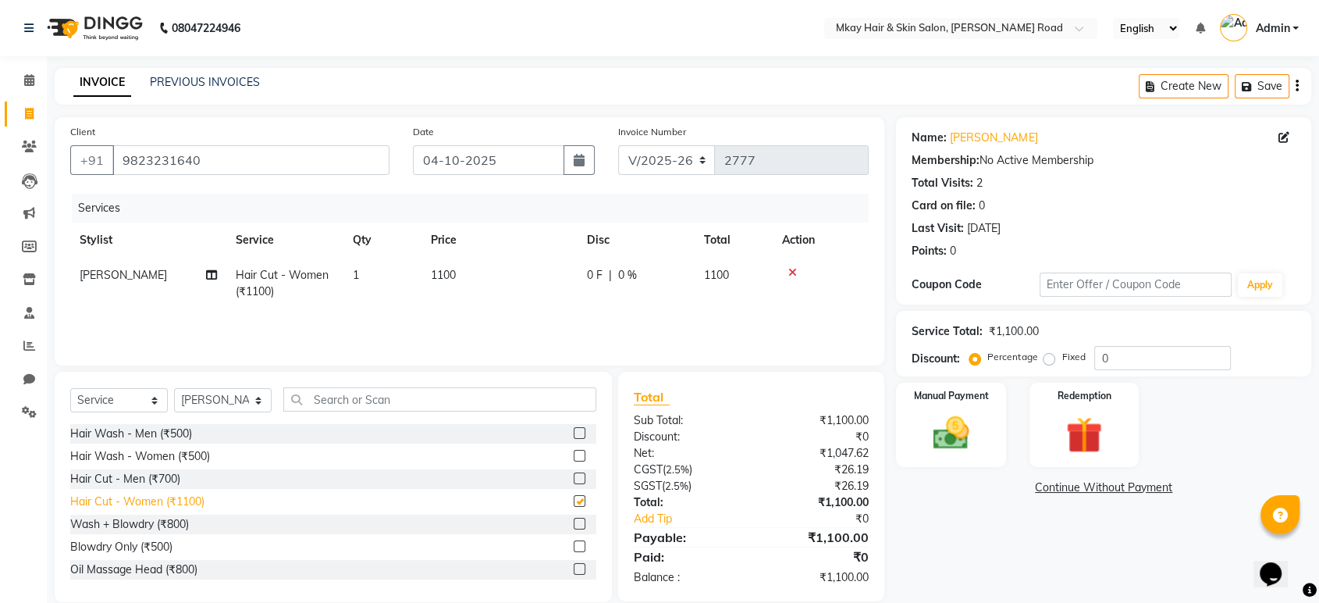
checkbox input "false"
click at [954, 423] on img at bounding box center [950, 433] width 61 height 44
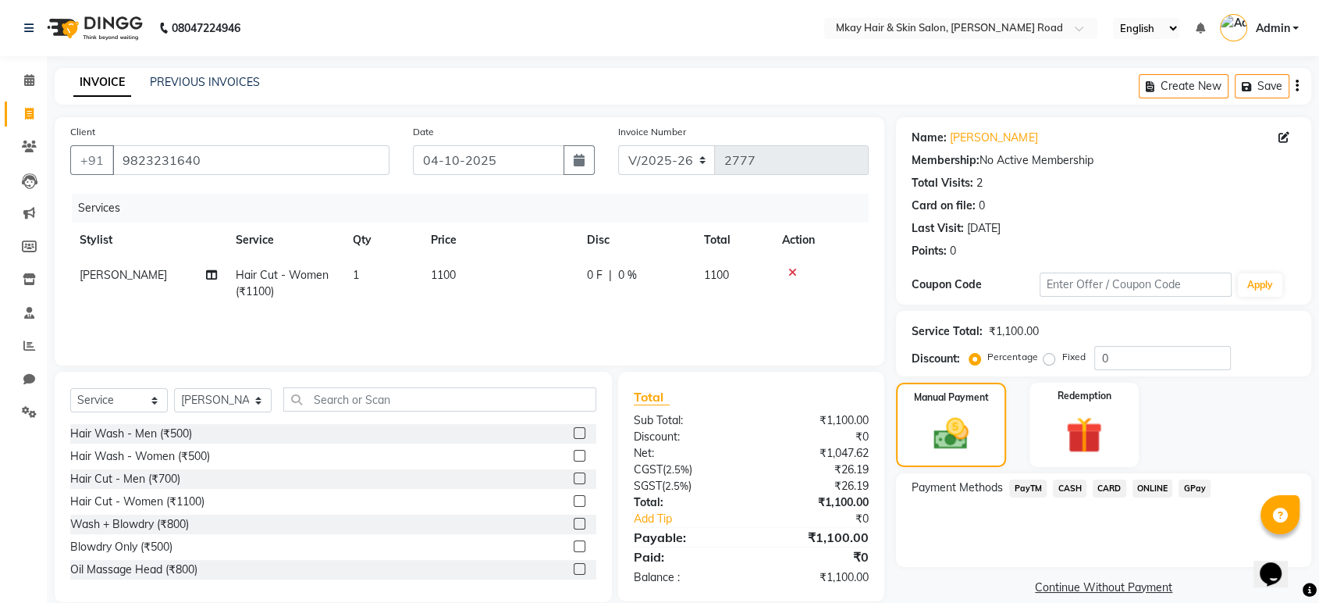
click at [1191, 491] on span "GPay" at bounding box center [1195, 488] width 32 height 18
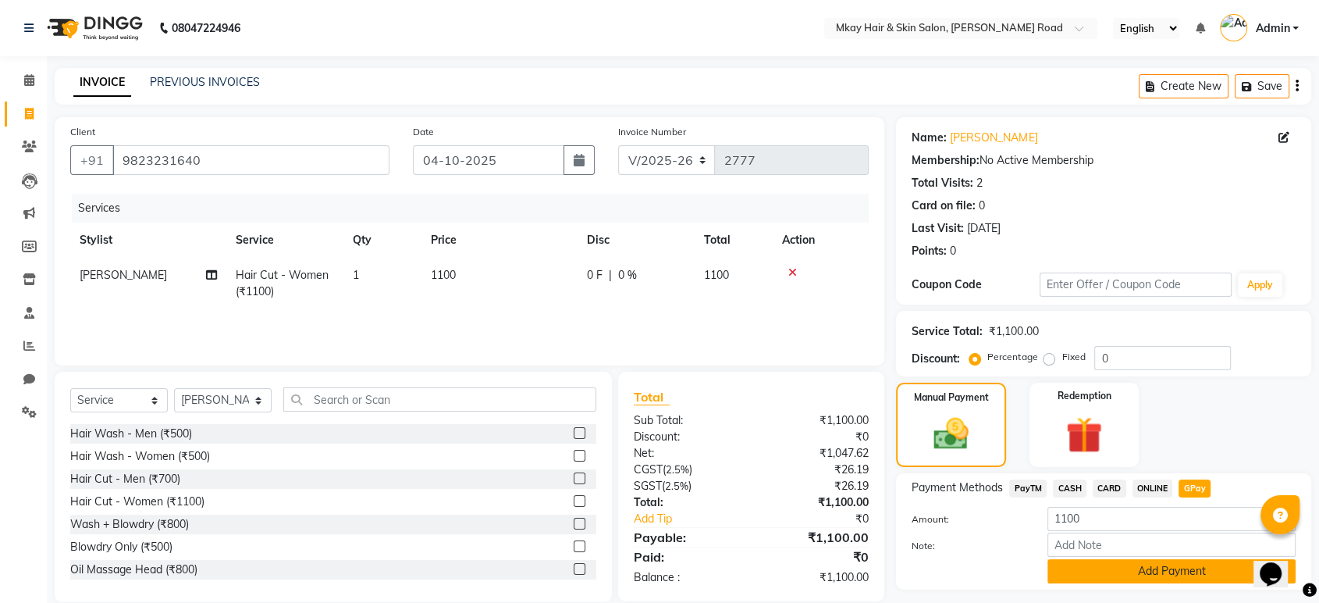
click at [1086, 570] on button "Add Payment" at bounding box center [1172, 571] width 248 height 24
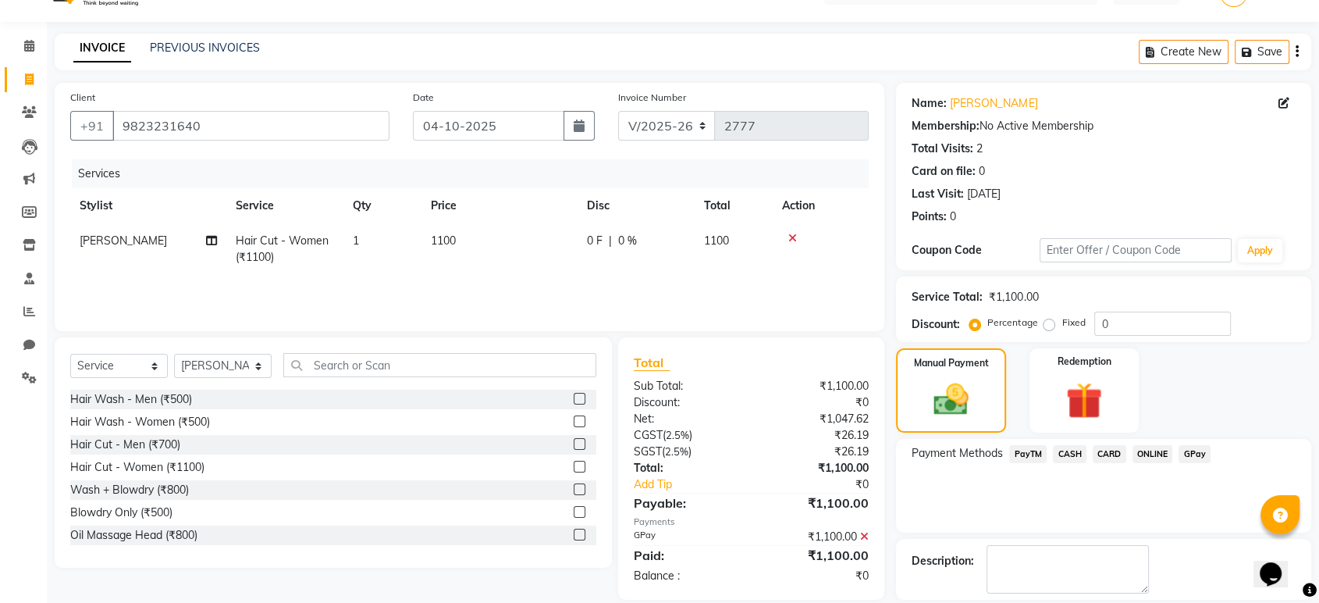
scroll to position [106, 0]
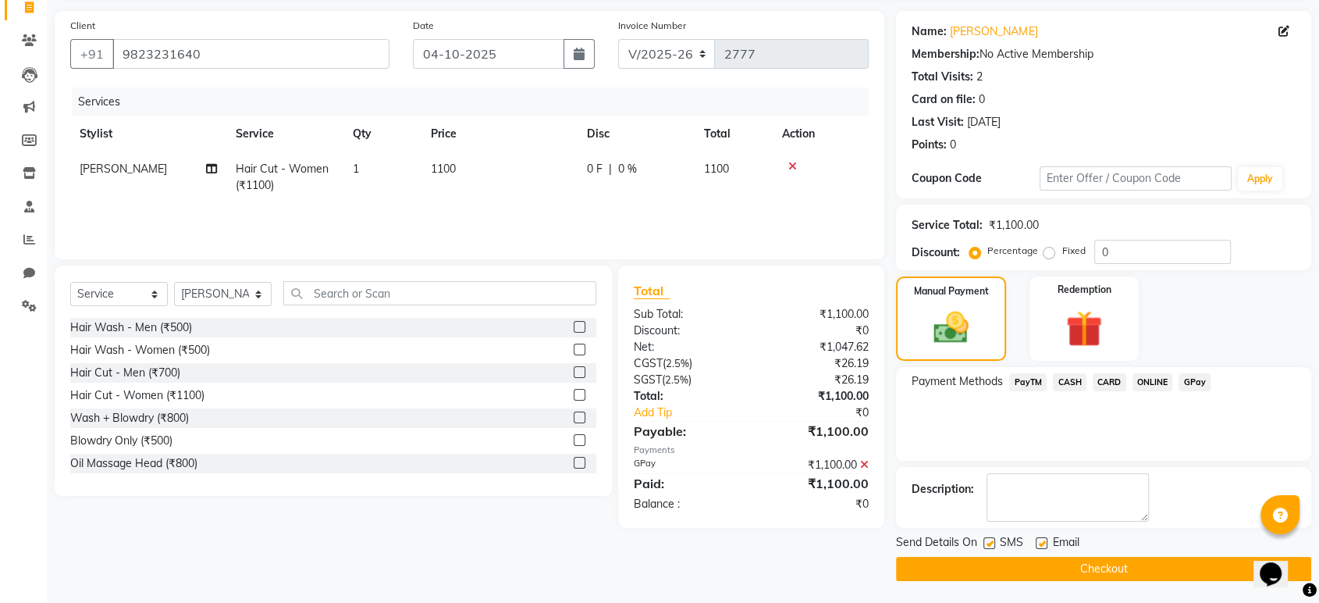
click at [990, 543] on label at bounding box center [990, 543] width 12 height 12
click at [990, 543] on input "checkbox" at bounding box center [989, 544] width 10 height 10
checkbox input "false"
click at [1043, 545] on label at bounding box center [1042, 543] width 12 height 12
click at [1043, 545] on input "checkbox" at bounding box center [1041, 544] width 10 height 10
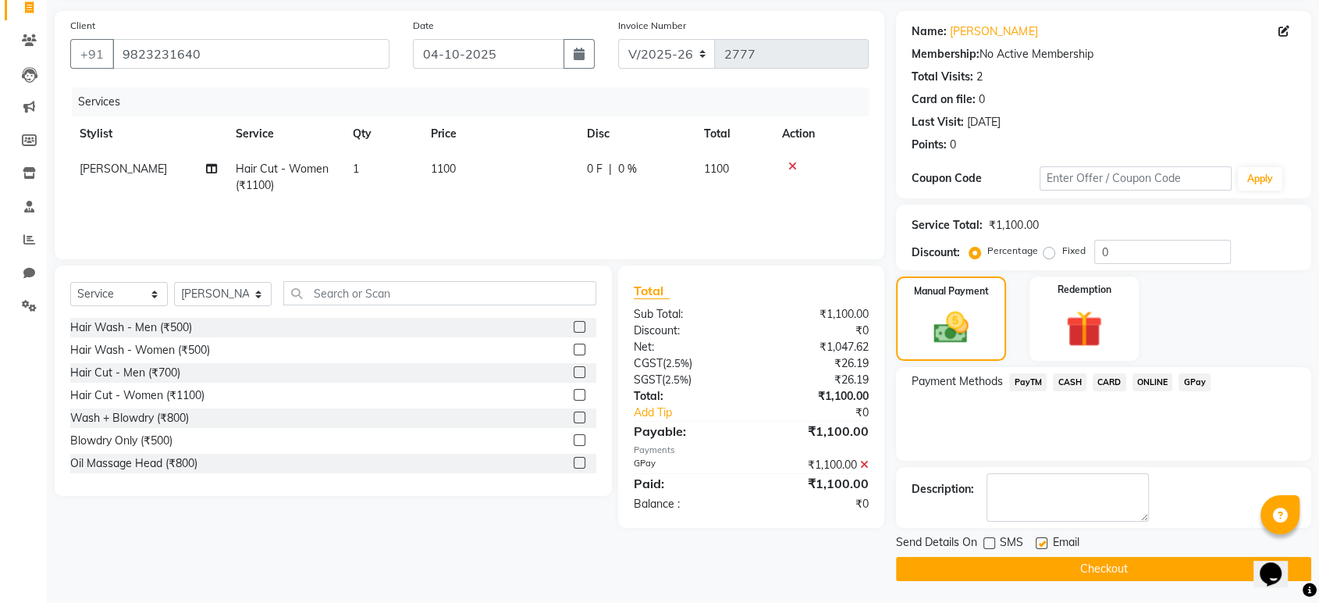
checkbox input "false"
click at [1044, 566] on button "Checkout" at bounding box center [1103, 569] width 415 height 24
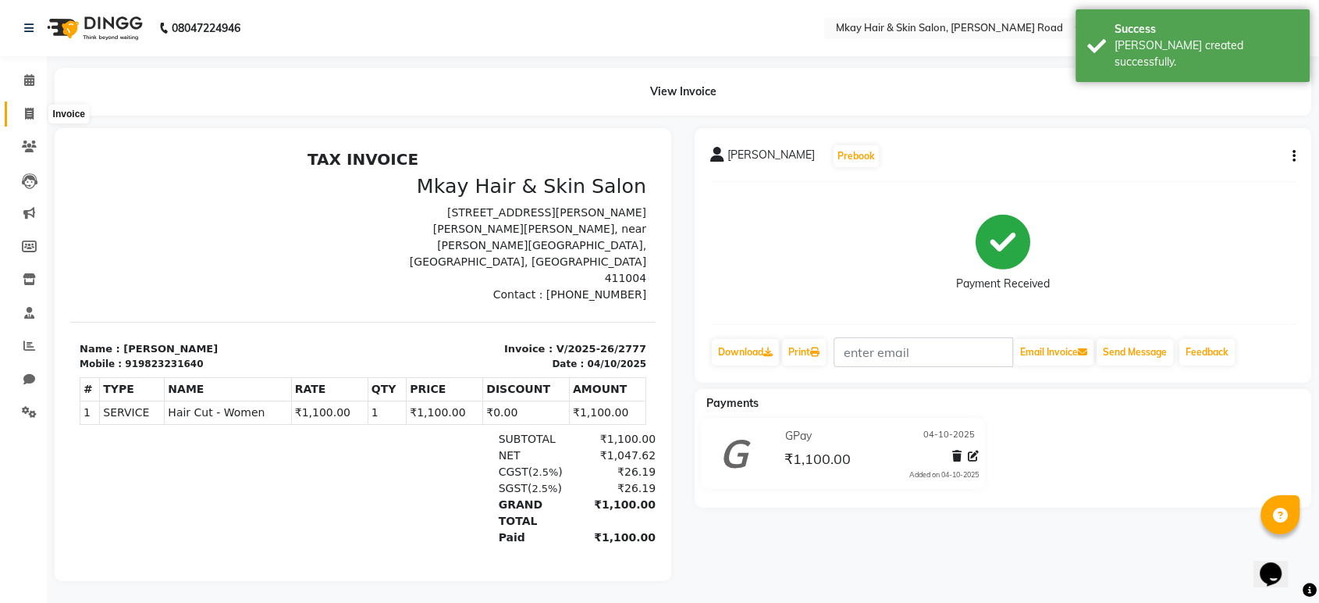
click at [30, 111] on icon at bounding box center [29, 114] width 9 height 12
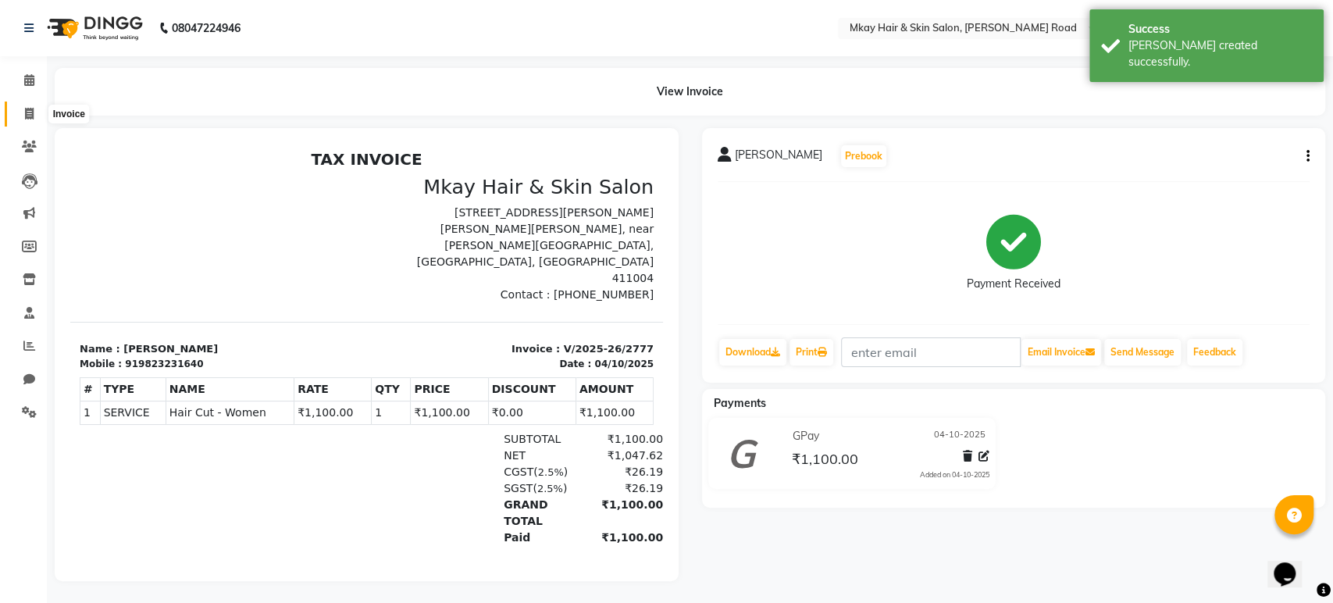
select select "5258"
select select "service"
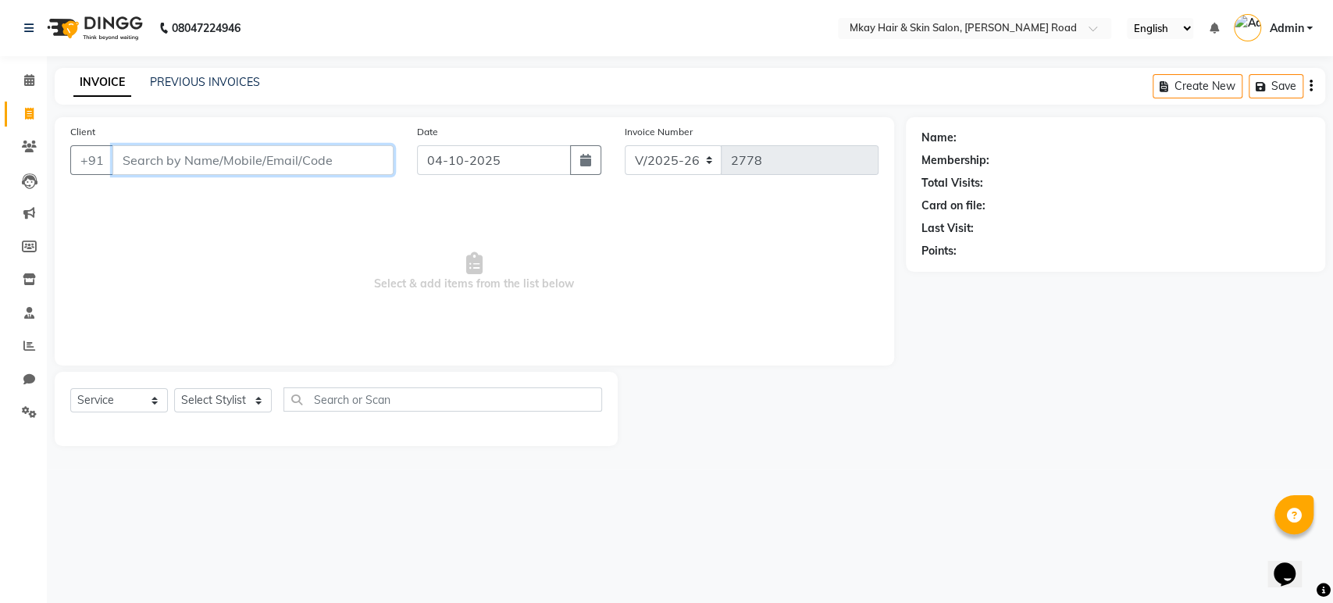
click at [146, 158] on input "Client" at bounding box center [252, 160] width 281 height 30
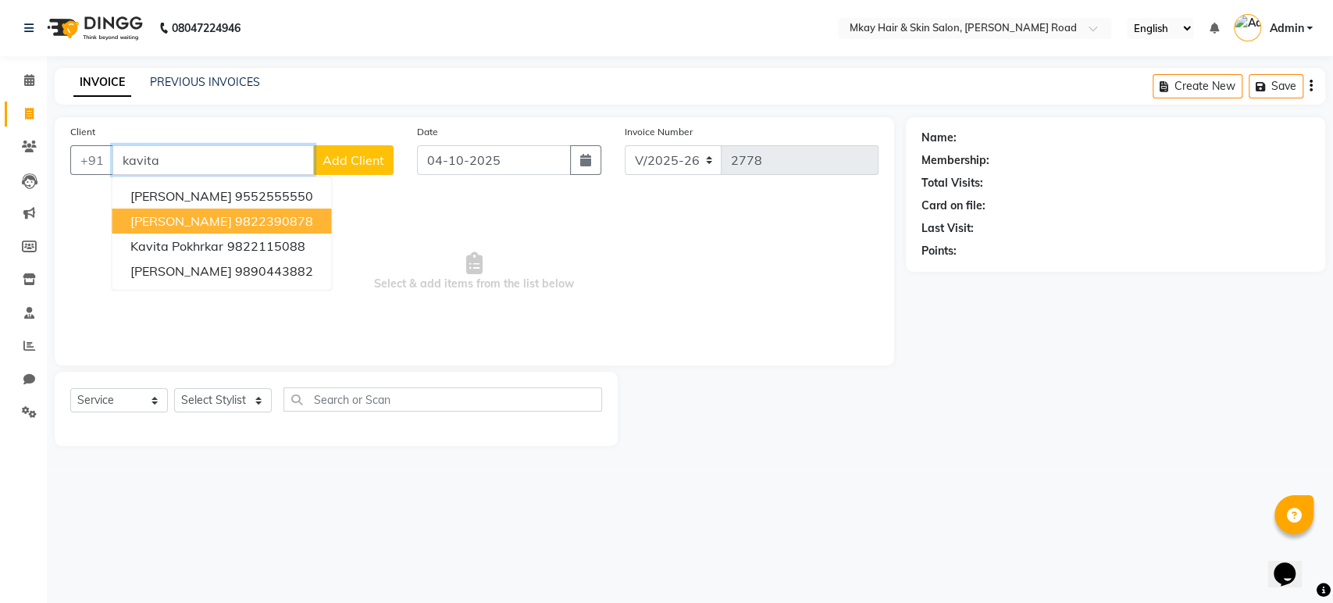
click at [183, 219] on span "kavita bhave" at bounding box center [180, 221] width 101 height 16
type input "9822390878"
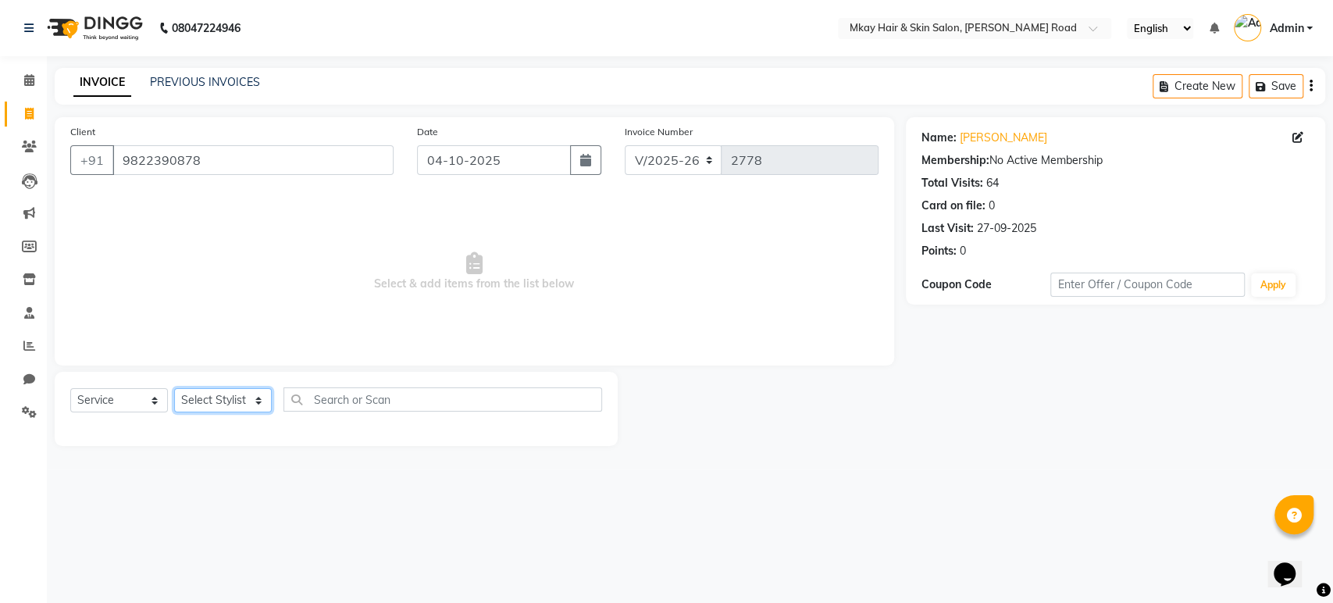
click at [244, 398] on select "Select Stylist aarti sathe Isha dixit Mangesh prashant Sambhaji Shyam Yogesh" at bounding box center [223, 400] width 98 height 24
select select "38227"
click at [174, 388] on select "Select Stylist aarti sathe Isha dixit Mangesh prashant Sambhaji Shyam Yogesh" at bounding box center [223, 400] width 98 height 24
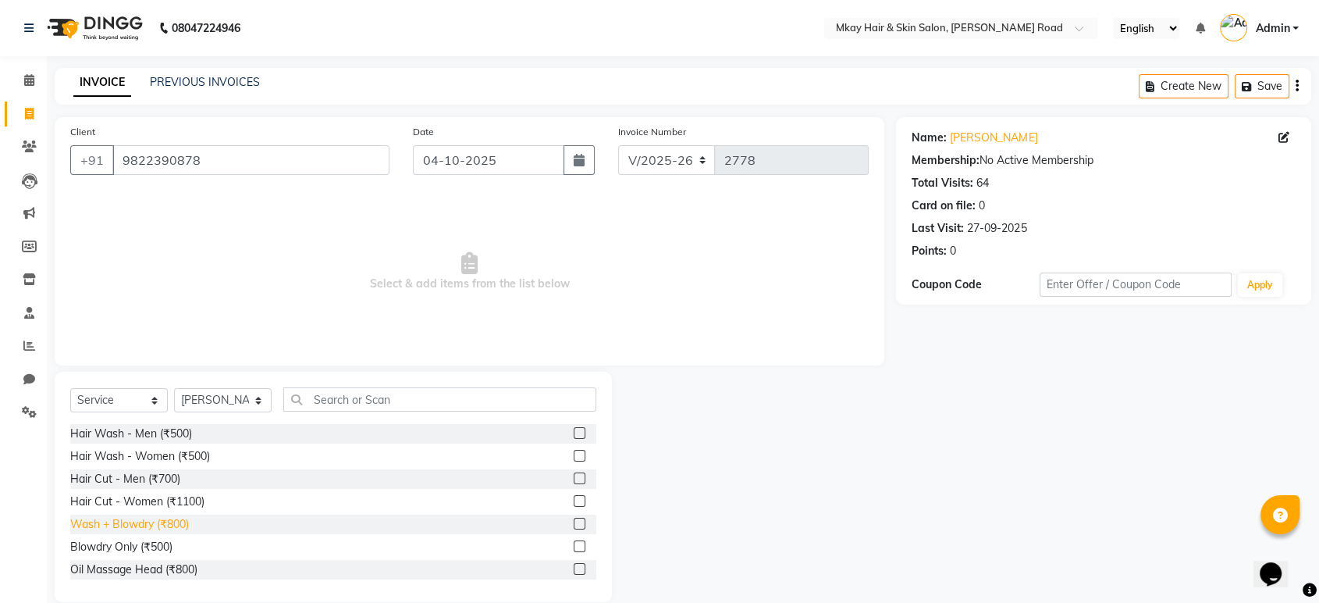
click at [163, 525] on div "Wash + Blowdry (₹800)" at bounding box center [129, 524] width 119 height 16
checkbox input "false"
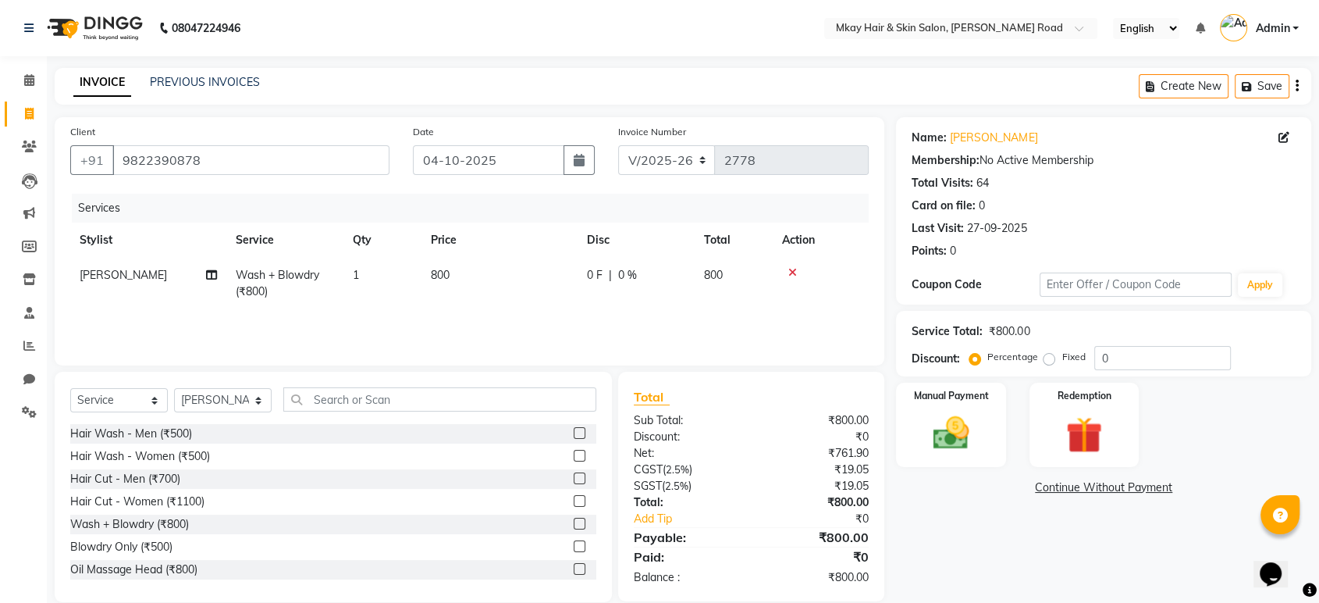
click at [450, 272] on span "800" at bounding box center [440, 275] width 19 height 14
select select "38227"
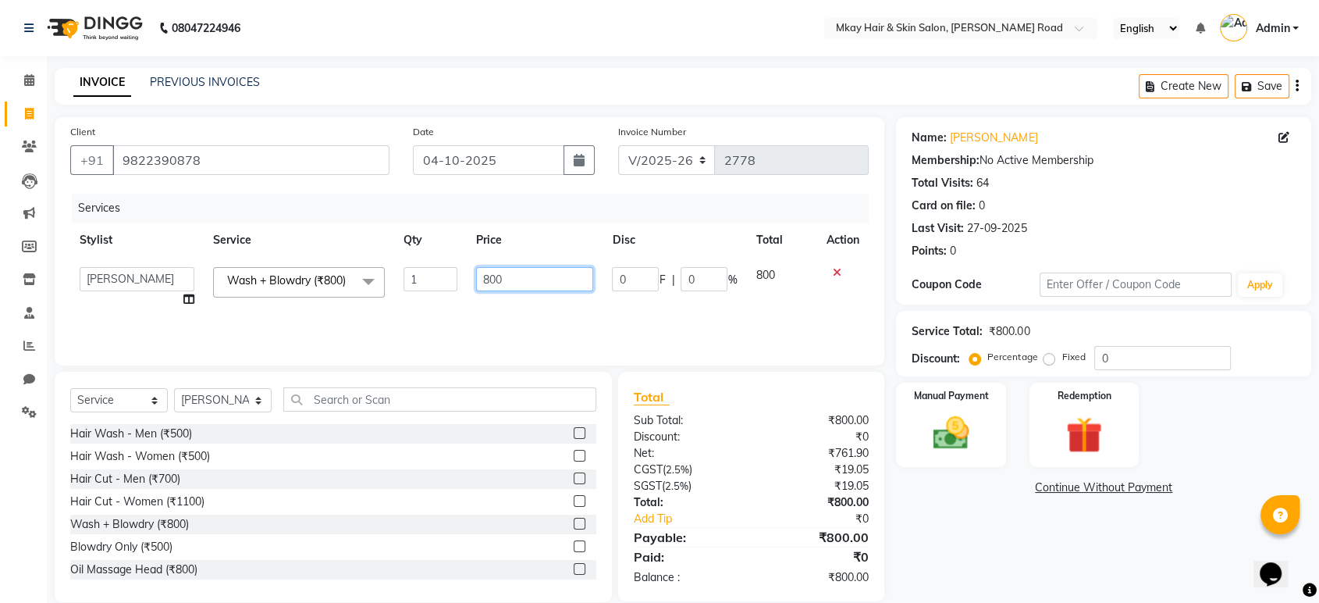
click at [493, 279] on input "800" at bounding box center [535, 279] width 118 height 24
type input "700"
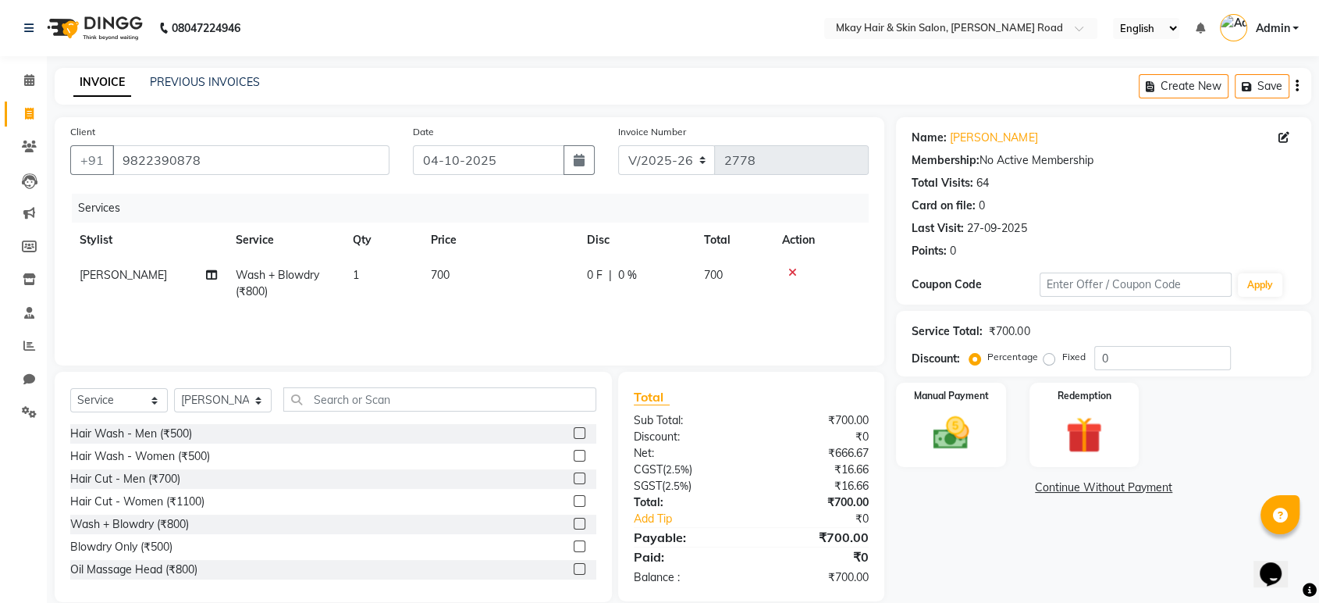
click at [583, 312] on div "Services Stylist Service Qty Price Disc Total Action Sambhaji Wash + Blowdry (₹…" at bounding box center [469, 272] width 799 height 156
click at [955, 430] on img at bounding box center [950, 433] width 61 height 44
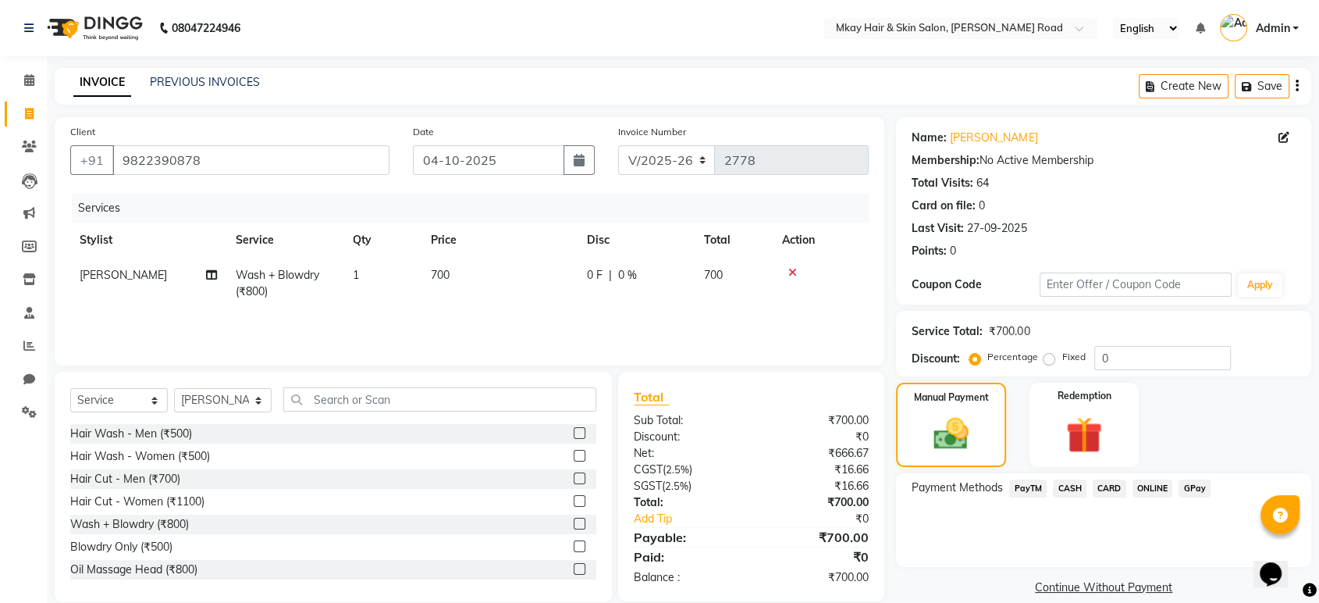
click at [1068, 492] on span "CASH" at bounding box center [1070, 488] width 34 height 18
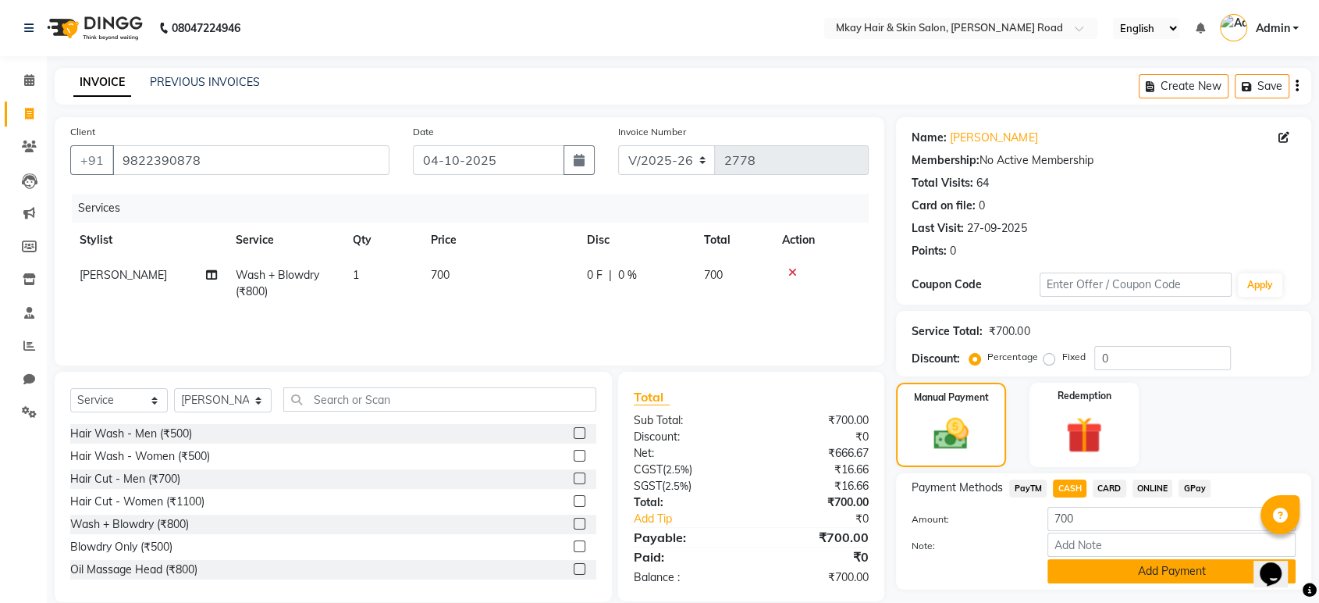
click at [1091, 567] on button "Add Payment" at bounding box center [1172, 571] width 248 height 24
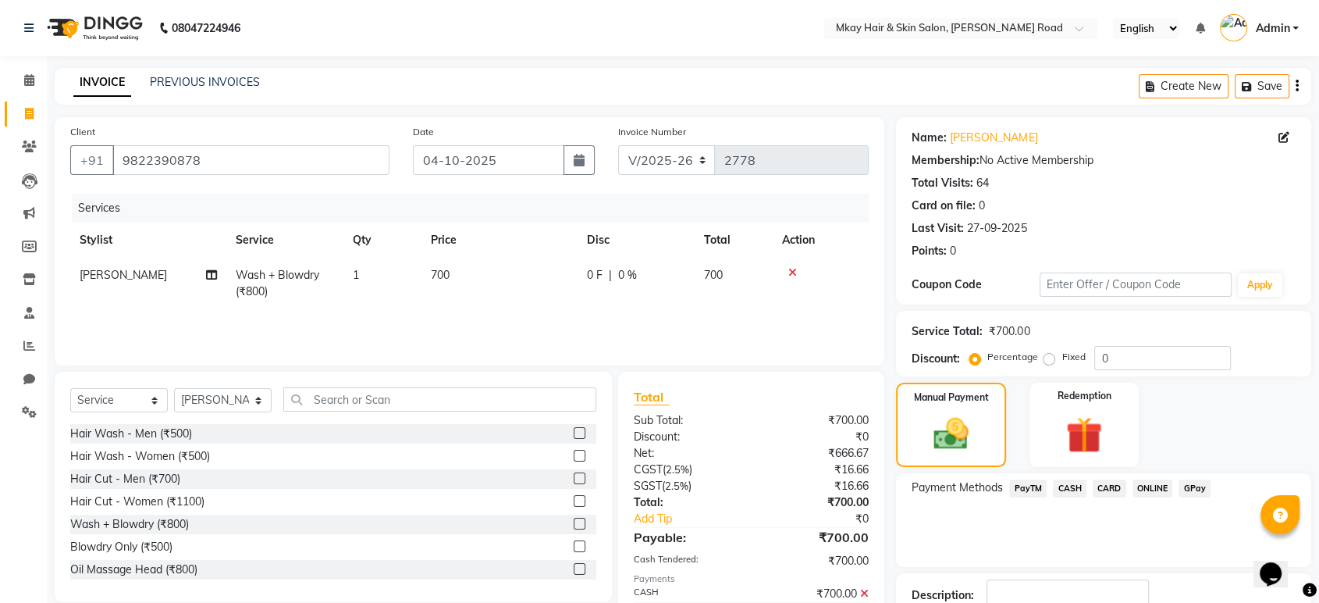
scroll to position [106, 0]
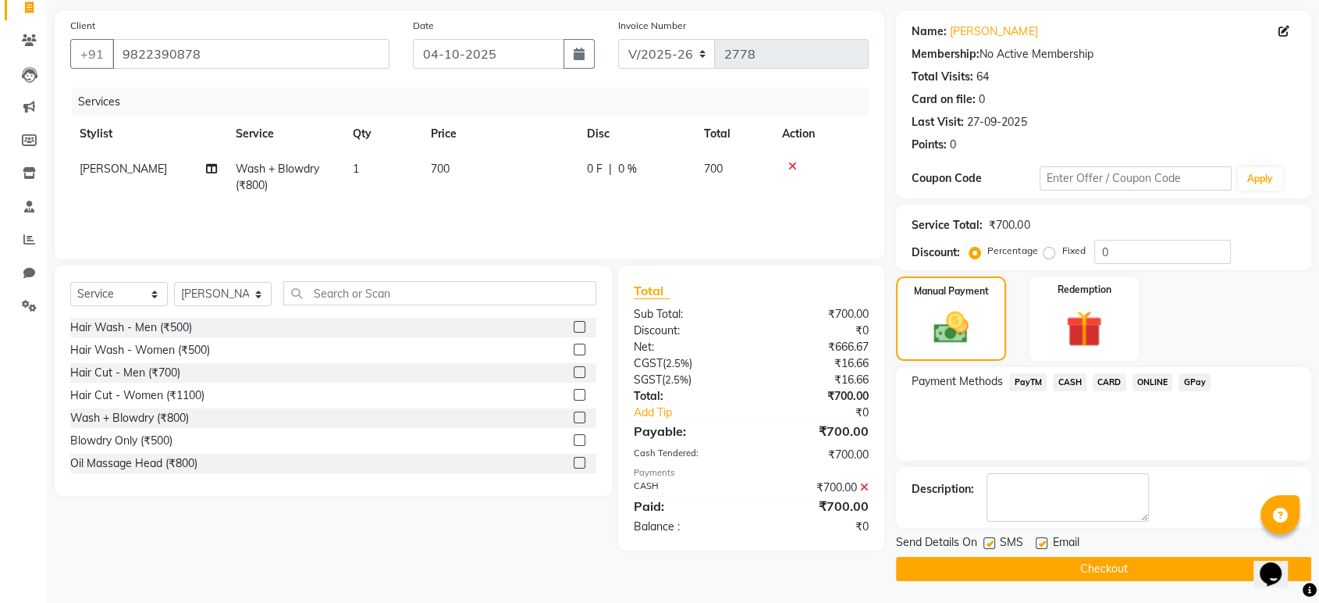
click at [985, 544] on label at bounding box center [990, 543] width 12 height 12
click at [985, 544] on input "checkbox" at bounding box center [989, 544] width 10 height 10
checkbox input "false"
click at [1045, 539] on label at bounding box center [1042, 543] width 12 height 12
click at [1045, 539] on input "checkbox" at bounding box center [1041, 544] width 10 height 10
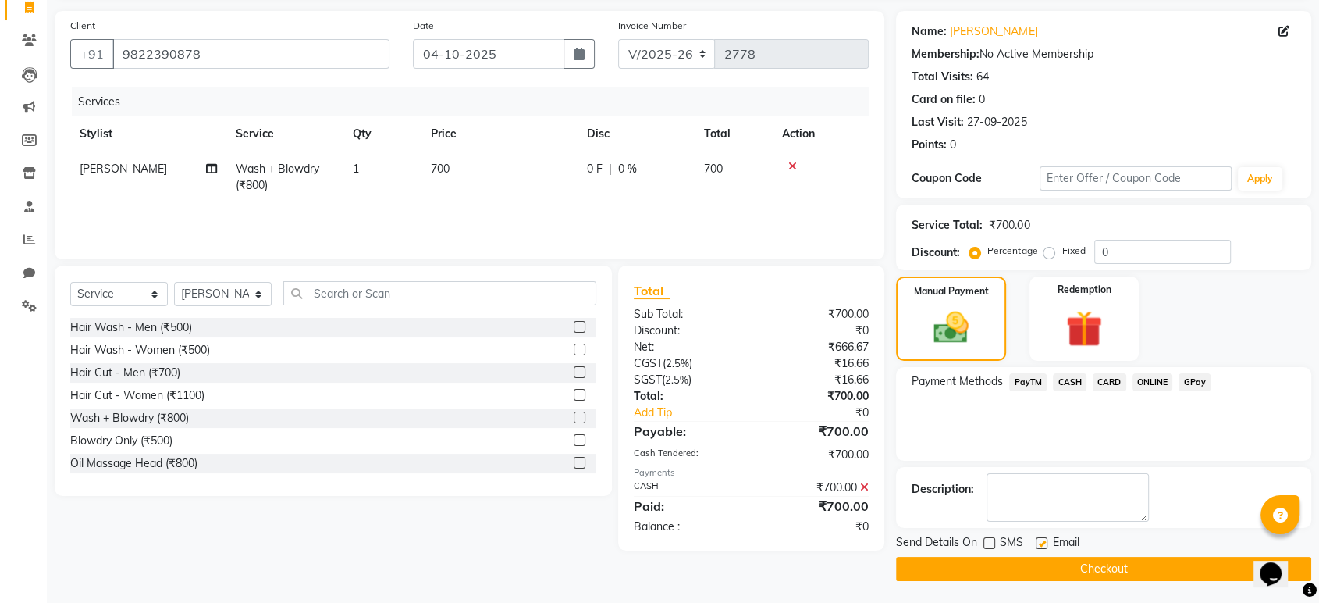
checkbox input "false"
click at [1046, 561] on button "Checkout" at bounding box center [1103, 569] width 415 height 24
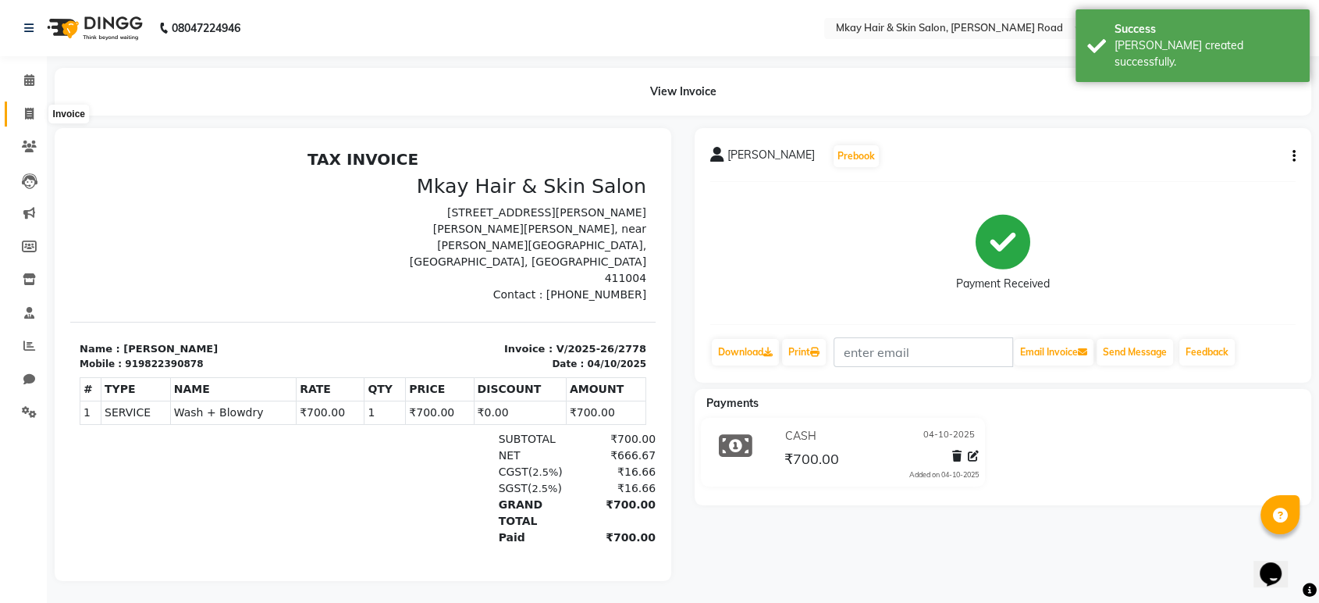
click at [27, 111] on icon at bounding box center [29, 114] width 9 height 12
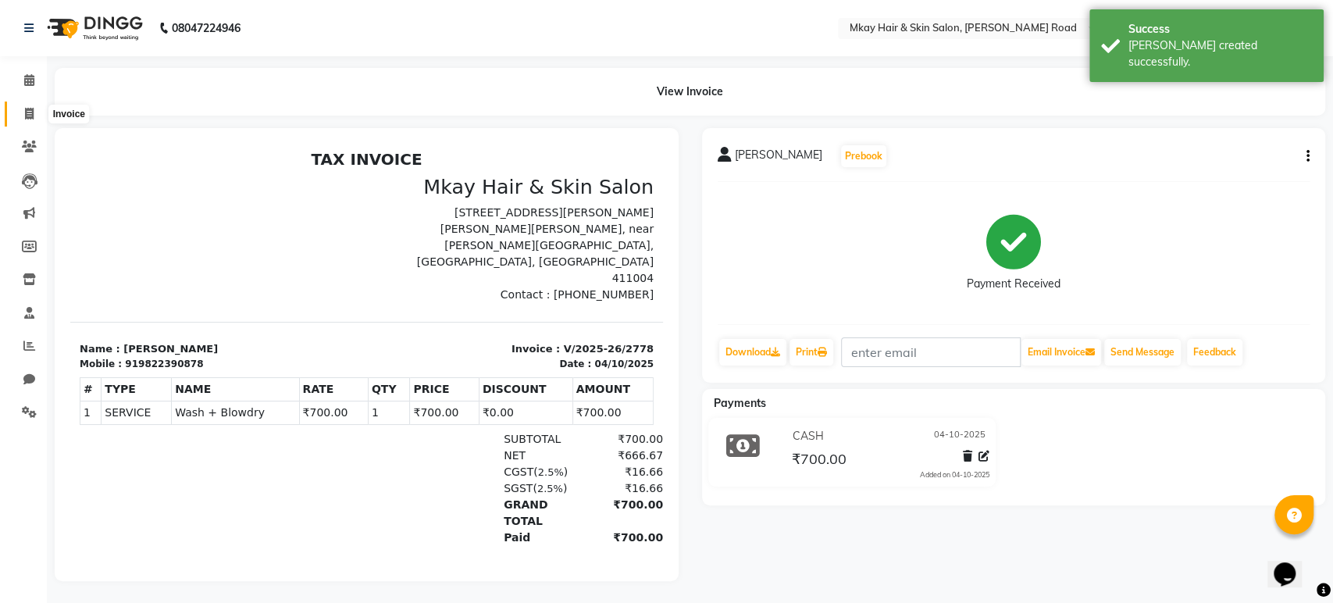
select select "5258"
select select "service"
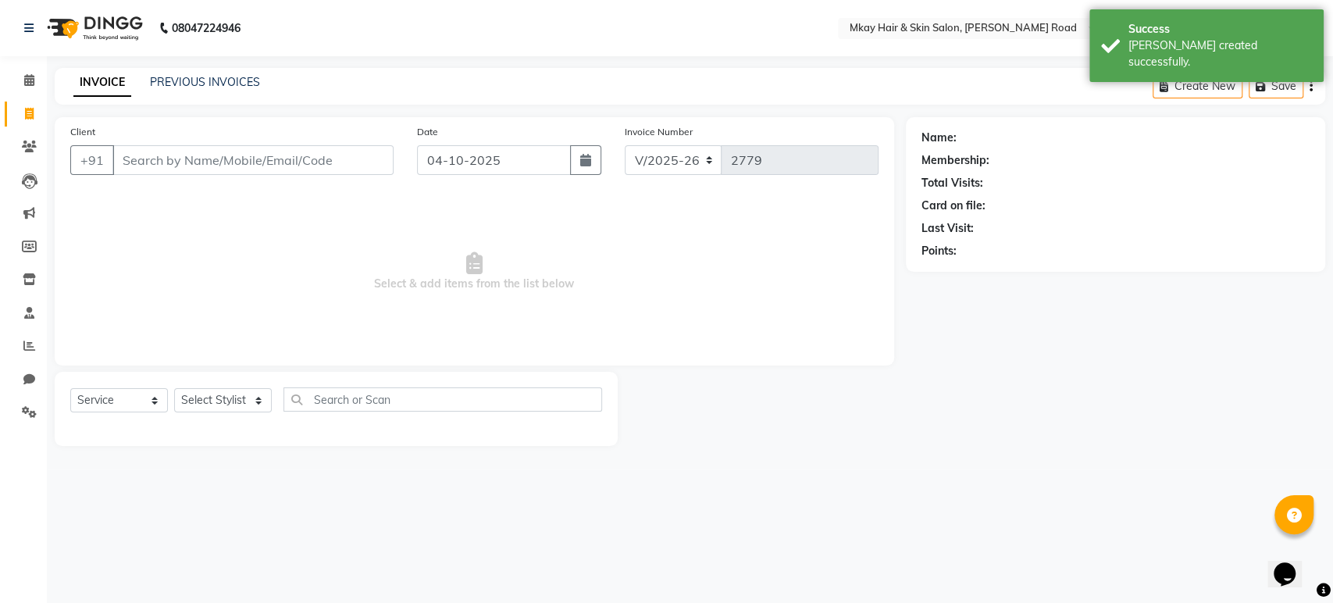
click at [131, 162] on input "Client" at bounding box center [252, 160] width 281 height 30
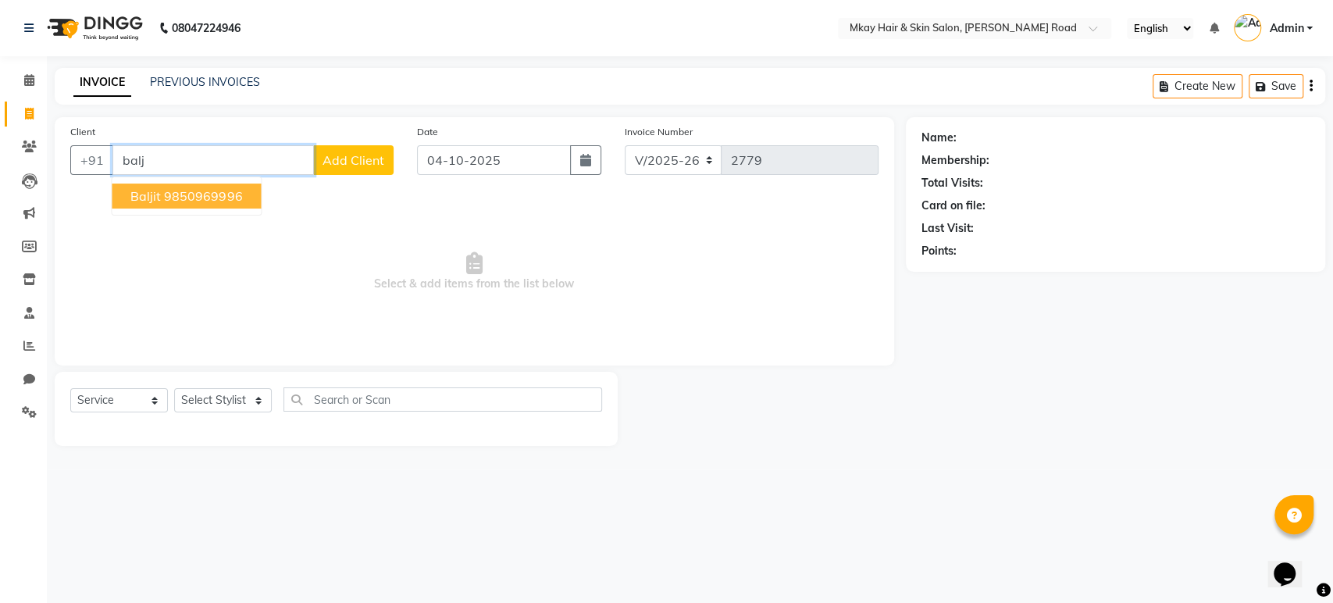
click at [151, 195] on span "baljit" at bounding box center [145, 196] width 30 height 16
type input "9850969996"
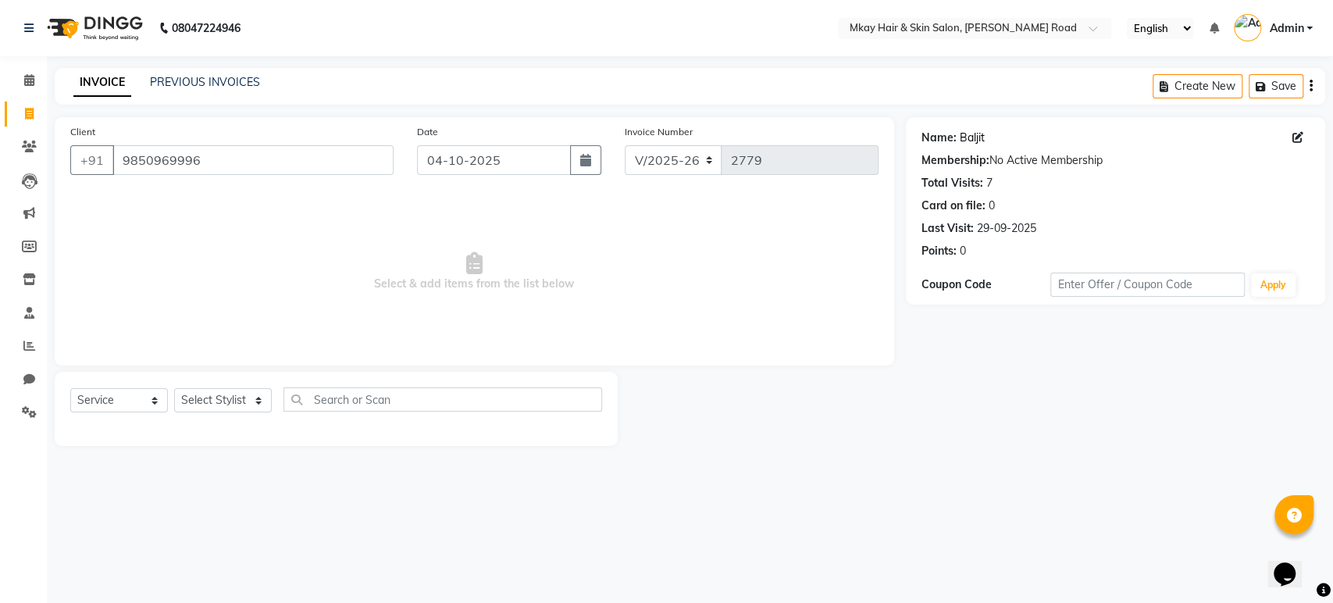
click at [970, 134] on link "Baljit" at bounding box center [971, 138] width 25 height 16
click at [244, 398] on select "Select Stylist aarti sathe Isha dixit Mangesh prashant Sambhaji Shyam Yogesh" at bounding box center [223, 400] width 98 height 24
select select "38227"
click at [174, 388] on select "Select Stylist aarti sathe Isha dixit Mangesh prashant Sambhaji Shyam Yogesh" at bounding box center [223, 400] width 98 height 24
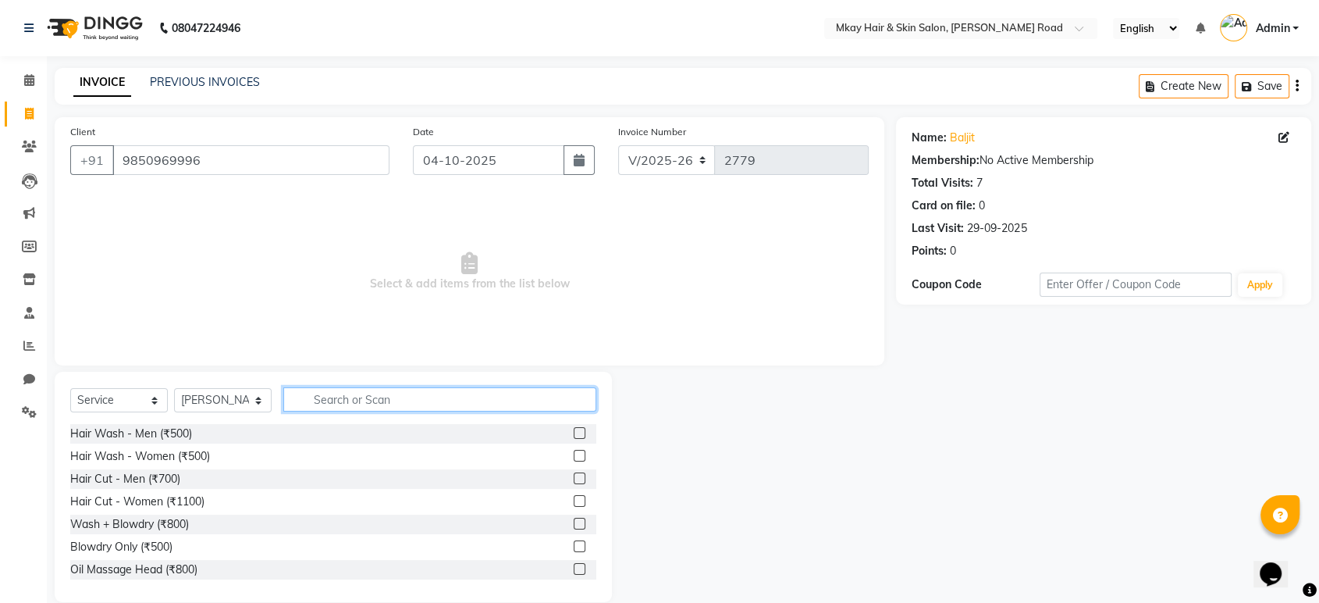
click at [330, 392] on input "text" at bounding box center [439, 399] width 313 height 24
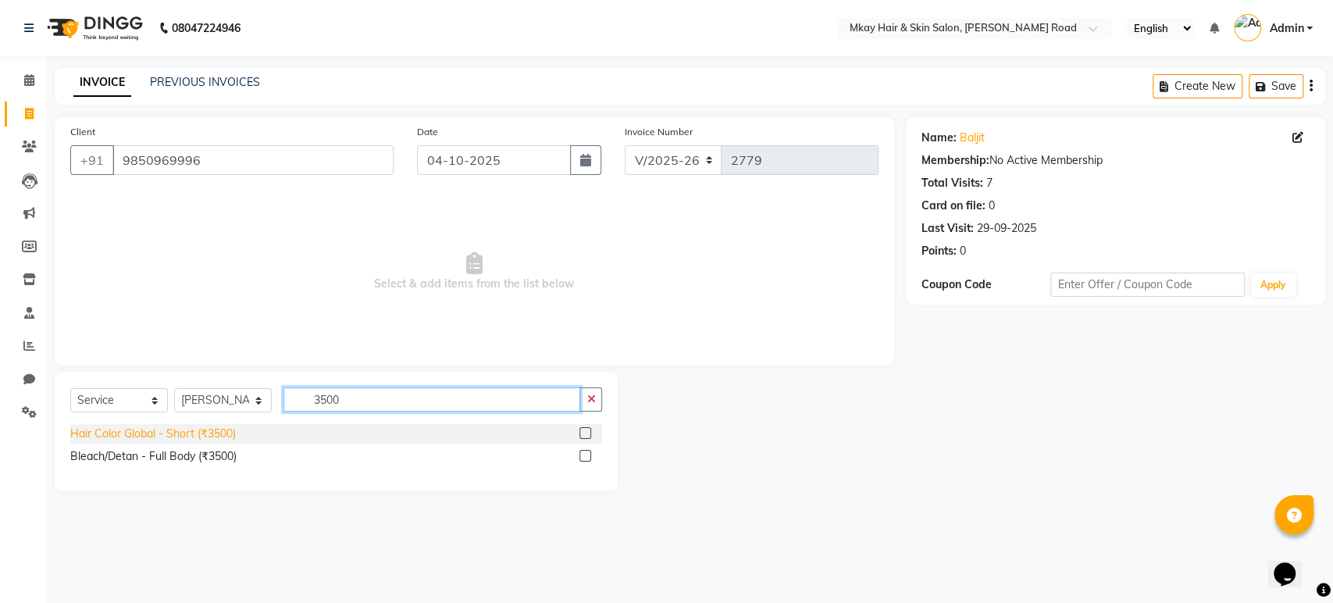
type input "3500"
click at [226, 432] on div "Hair Color Global - Short (₹3500)" at bounding box center [152, 433] width 165 height 16
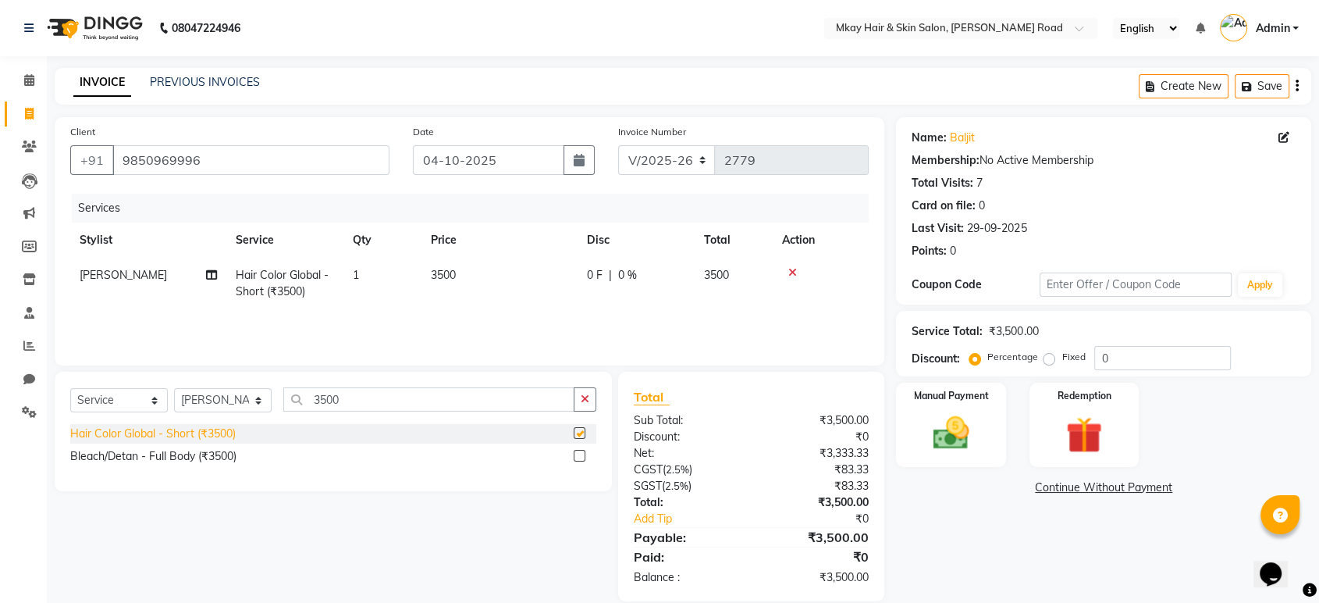
checkbox input "false"
click at [443, 269] on span "3500" at bounding box center [443, 275] width 25 height 14
select select "38227"
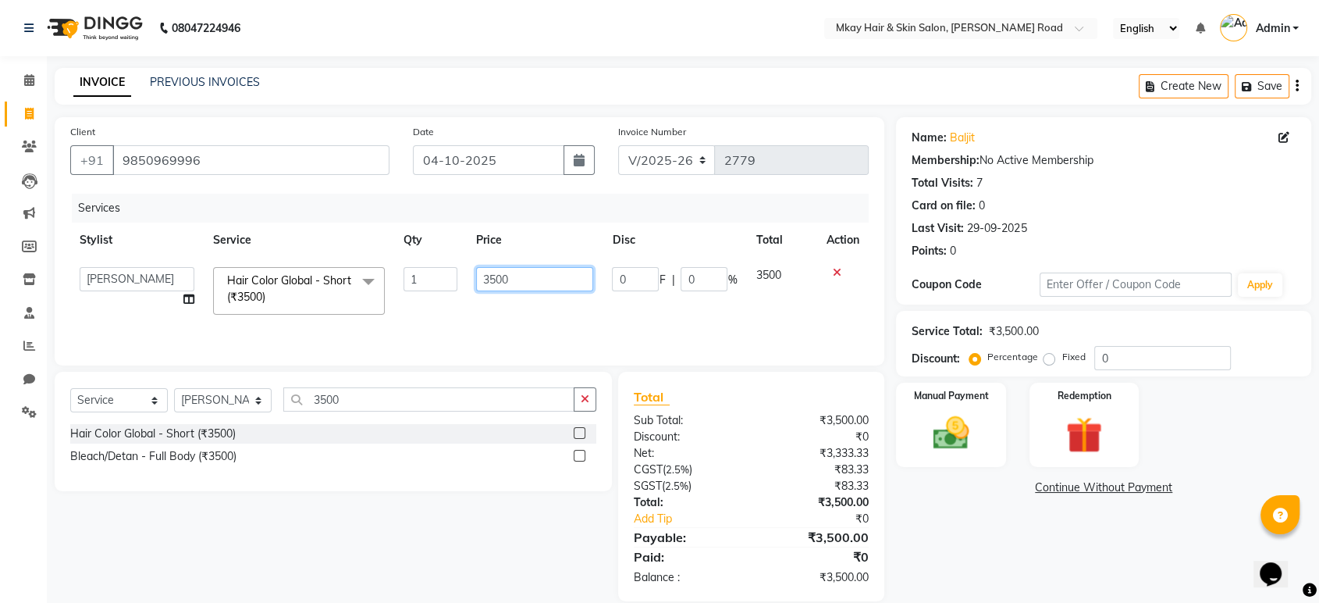
click at [491, 279] on input "3500" at bounding box center [535, 279] width 118 height 24
click at [501, 282] on input "500" at bounding box center [535, 279] width 118 height 24
type input "5"
type input "4000"
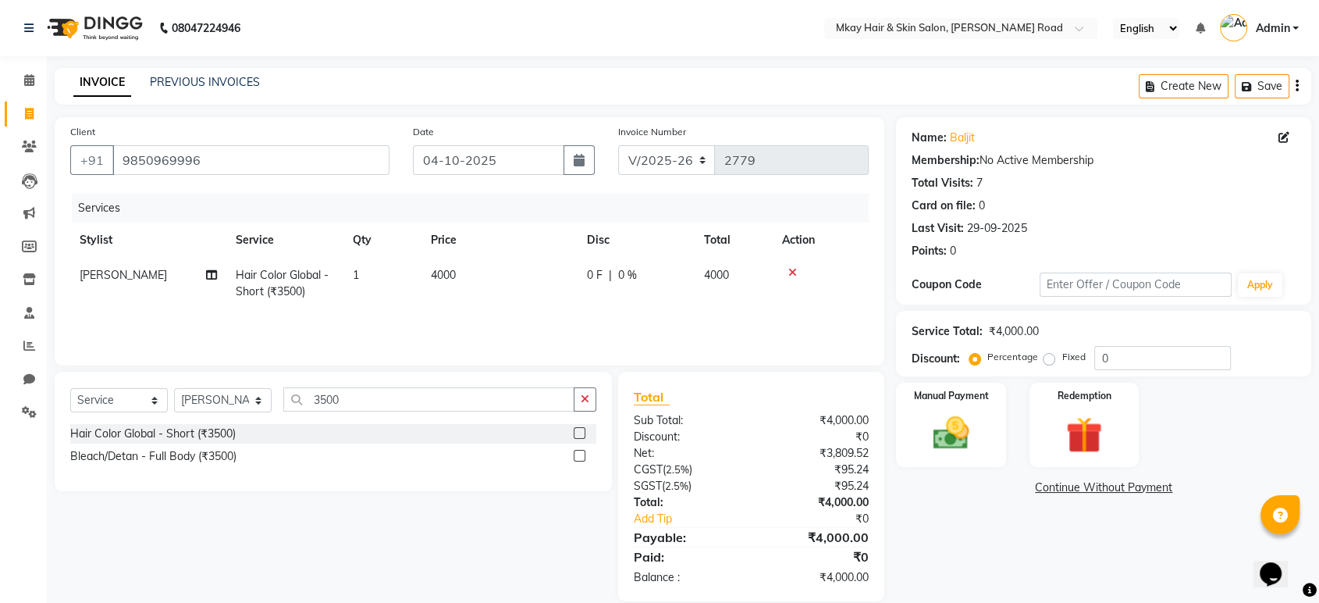
click at [585, 318] on div "Services Stylist Service Qty Price Disc Total Action Sambhaji Hair Color Global…" at bounding box center [469, 272] width 799 height 156
click at [208, 82] on link "PREVIOUS INVOICES" at bounding box center [205, 82] width 110 height 14
click at [1269, 91] on button "Save" at bounding box center [1262, 86] width 55 height 24
click at [198, 80] on link "PREVIOUS INVOICES" at bounding box center [205, 82] width 110 height 14
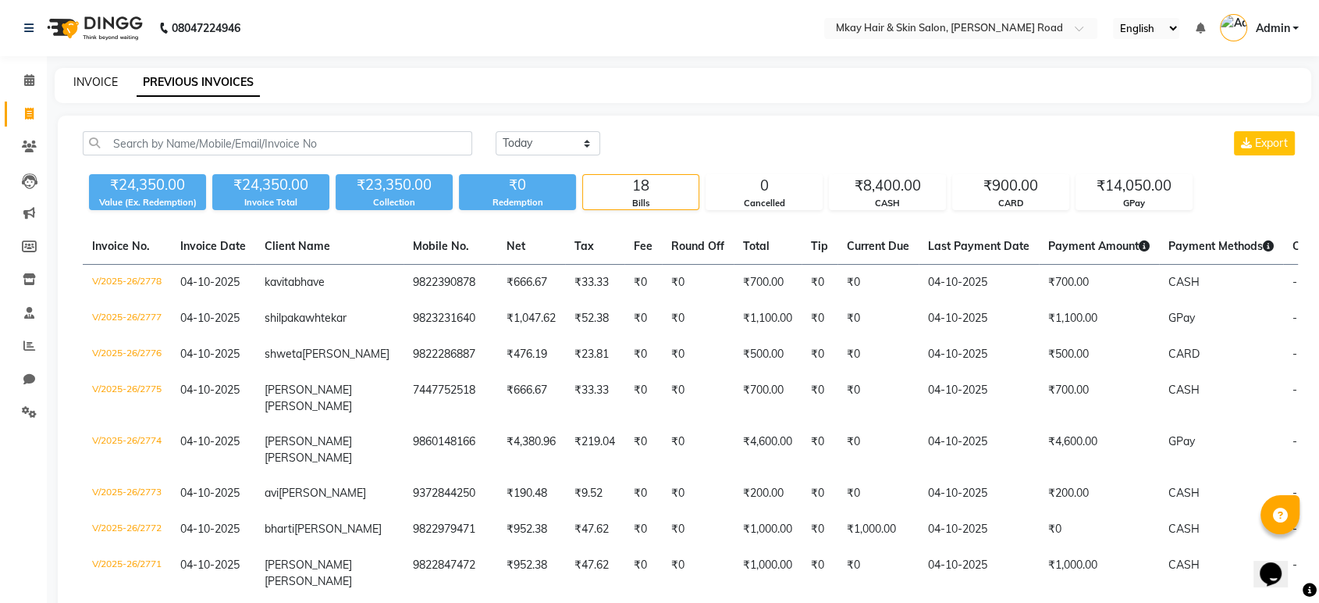
click at [95, 83] on link "INVOICE" at bounding box center [95, 82] width 44 height 14
select select "service"
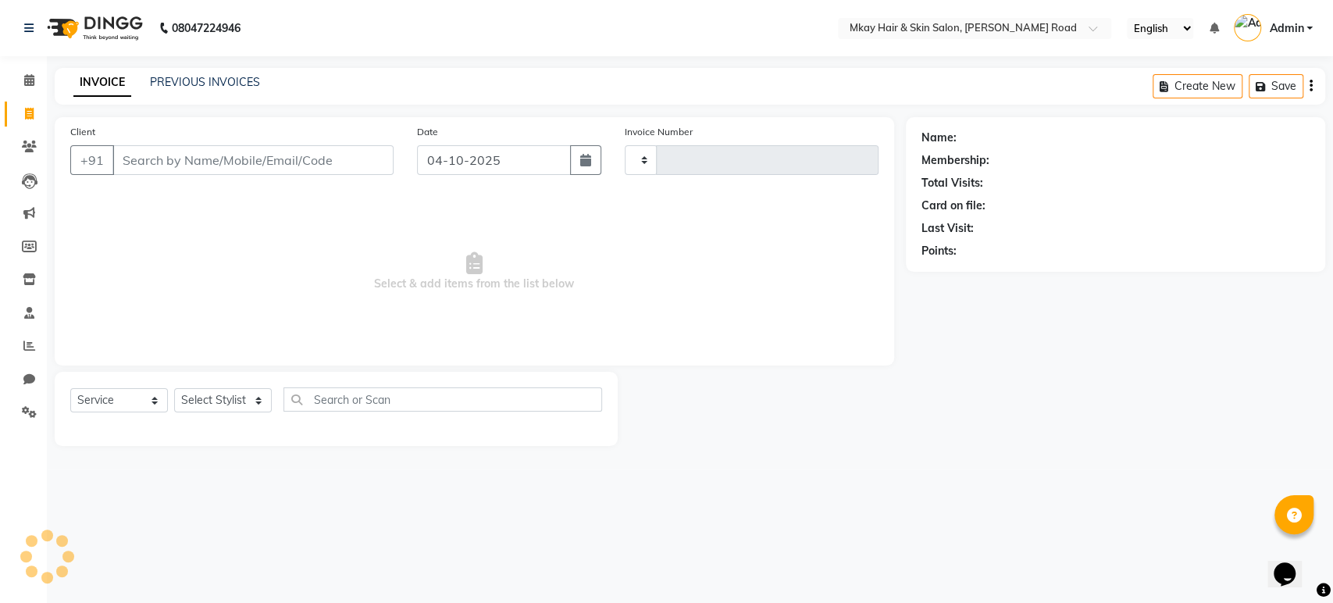
type input "2779"
select select "5258"
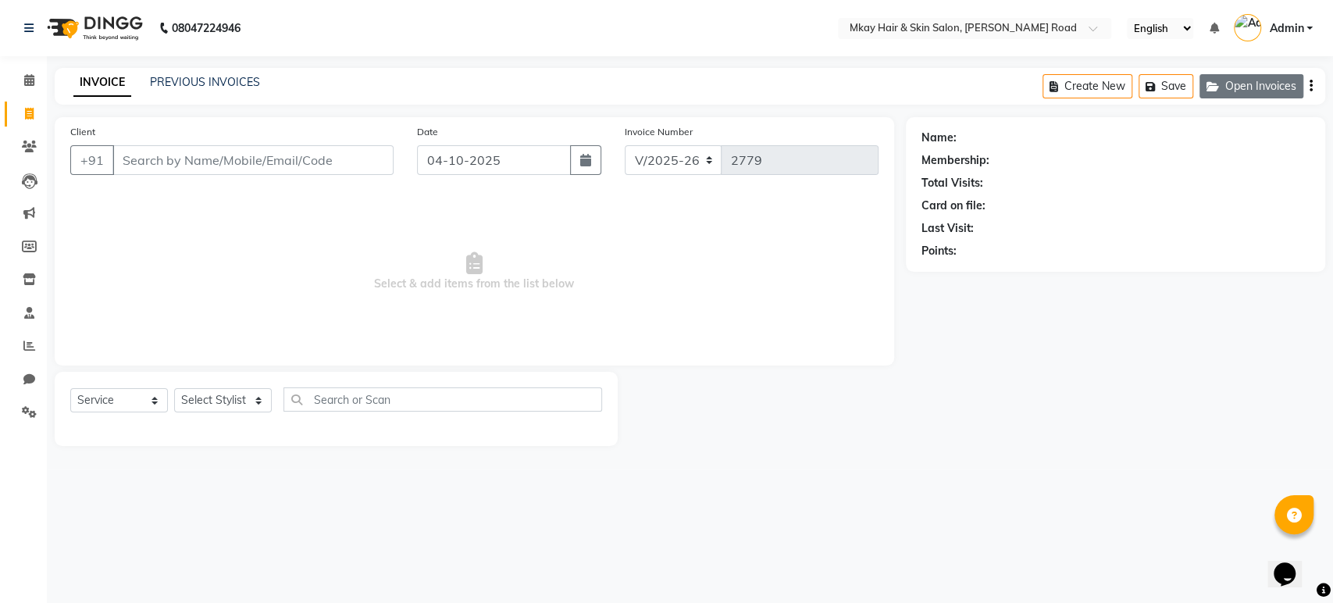
click at [1253, 80] on button "Open Invoices" at bounding box center [1251, 86] width 104 height 24
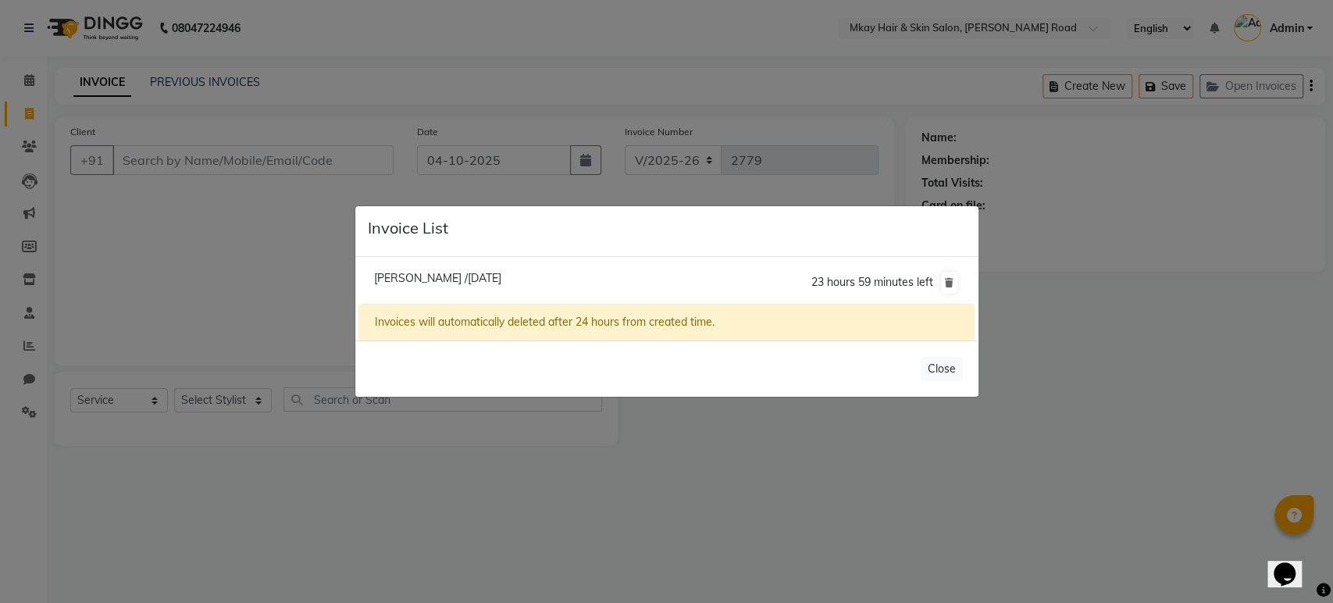
click at [391, 278] on span "Baljit /04 October 2025" at bounding box center [437, 278] width 127 height 14
type input "9850969996"
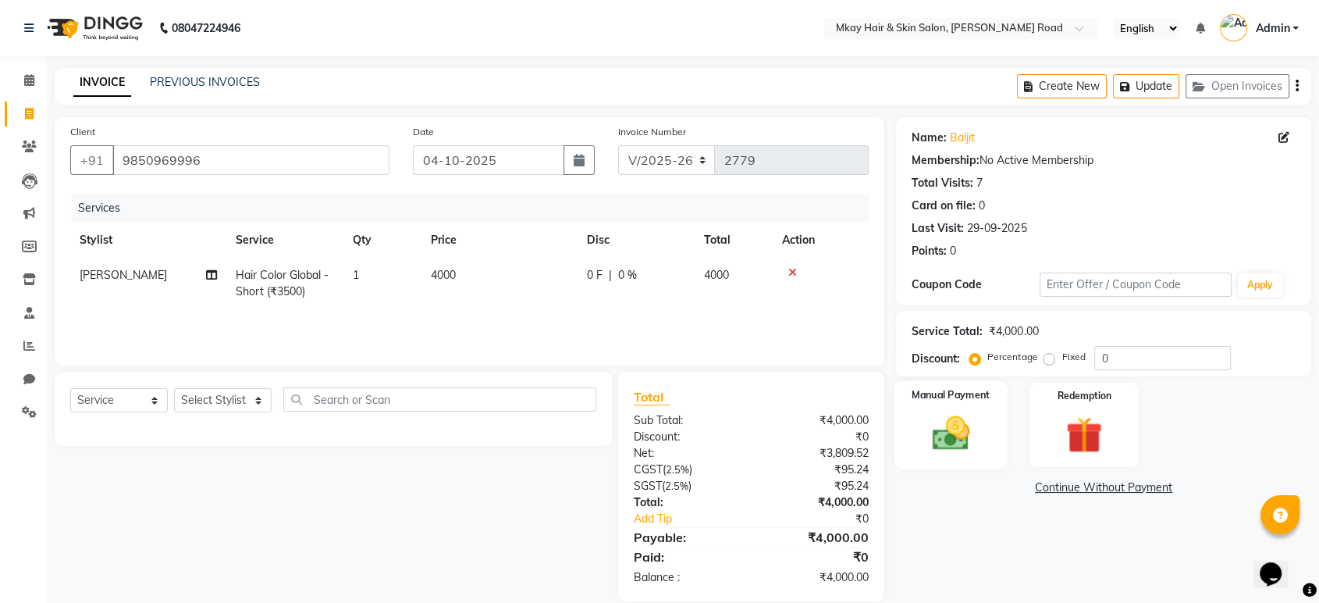
click at [947, 429] on img at bounding box center [950, 433] width 61 height 44
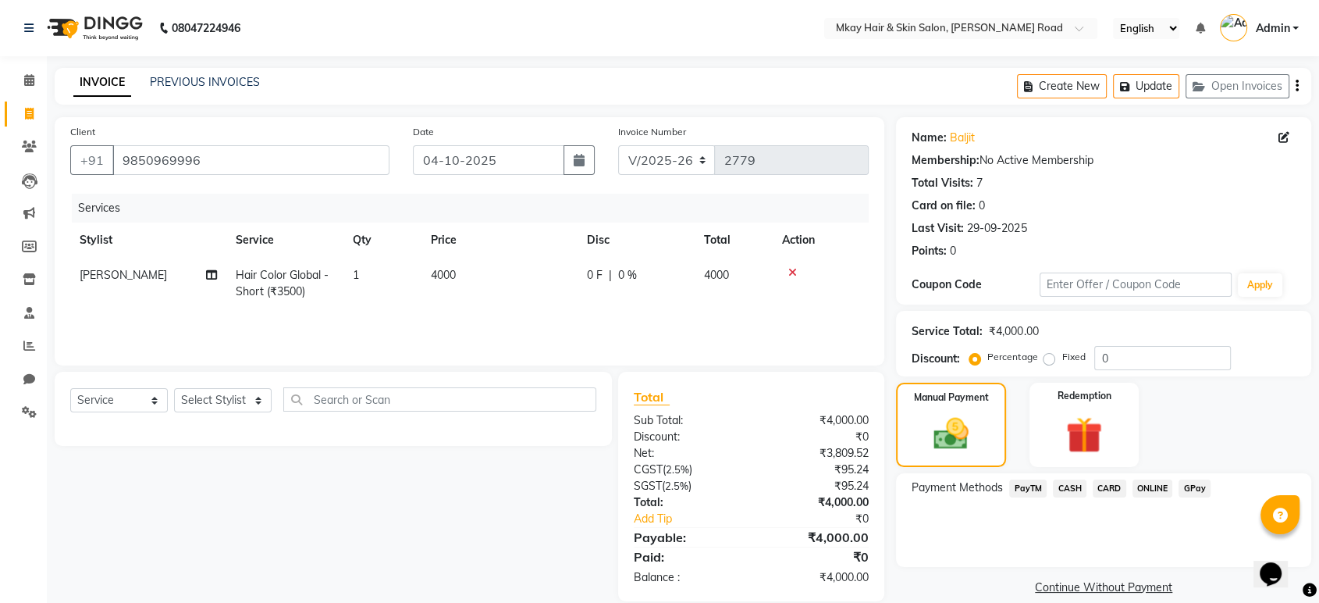
click at [1191, 490] on span "GPay" at bounding box center [1195, 488] width 32 height 18
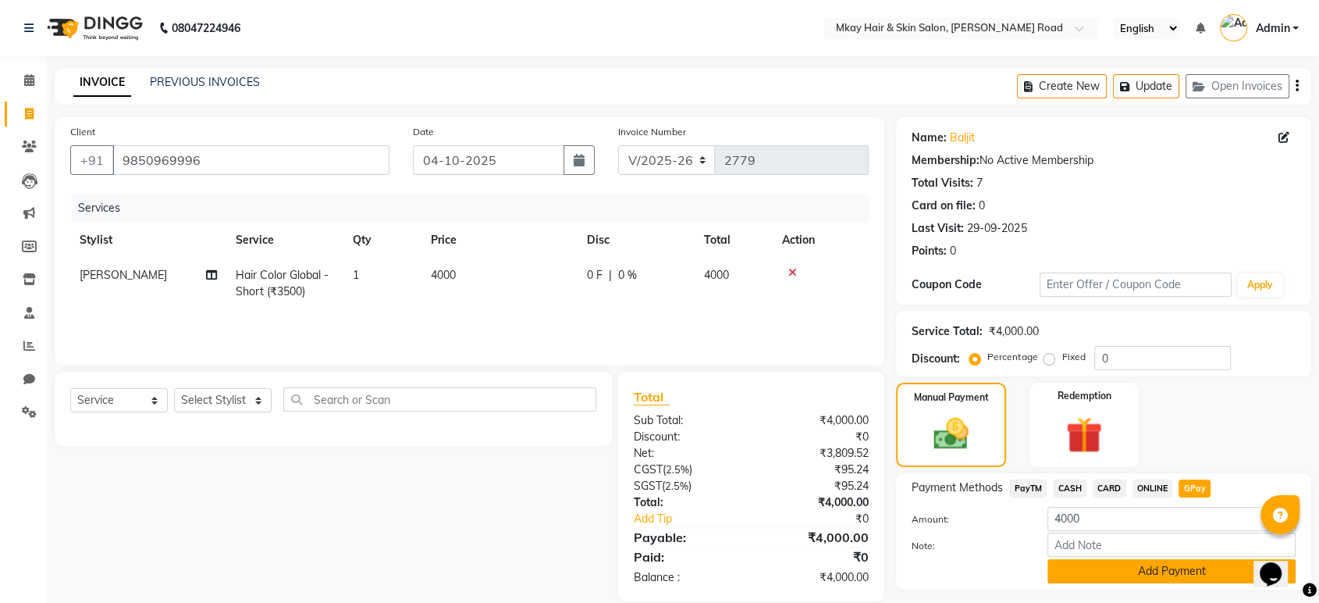
click at [1165, 567] on button "Add Payment" at bounding box center [1172, 571] width 248 height 24
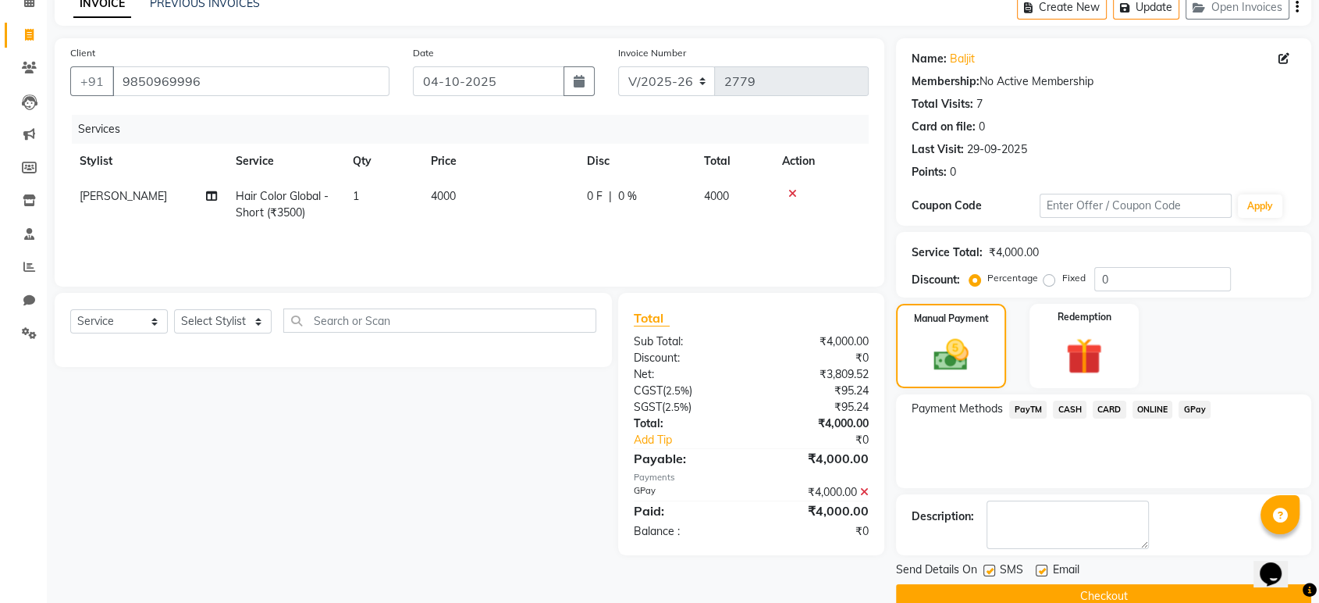
scroll to position [106, 0]
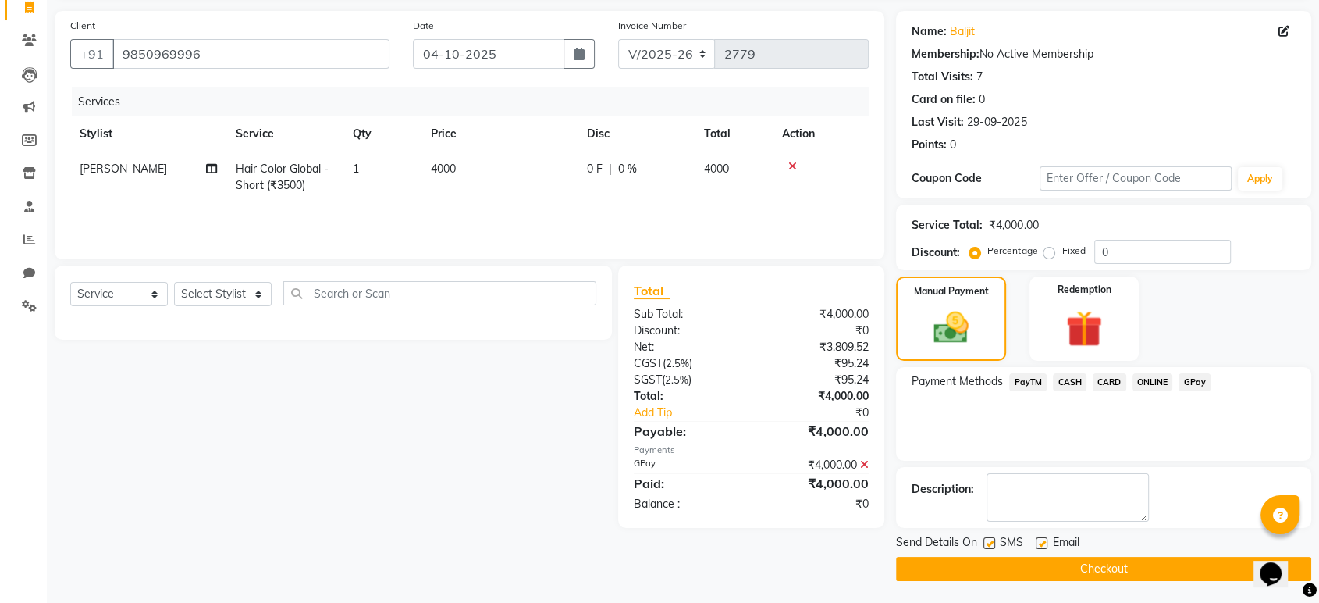
click at [988, 544] on label at bounding box center [990, 543] width 12 height 12
click at [988, 544] on input "checkbox" at bounding box center [989, 544] width 10 height 10
checkbox input "false"
click at [1041, 542] on label at bounding box center [1042, 543] width 12 height 12
click at [1041, 542] on input "checkbox" at bounding box center [1041, 544] width 10 height 10
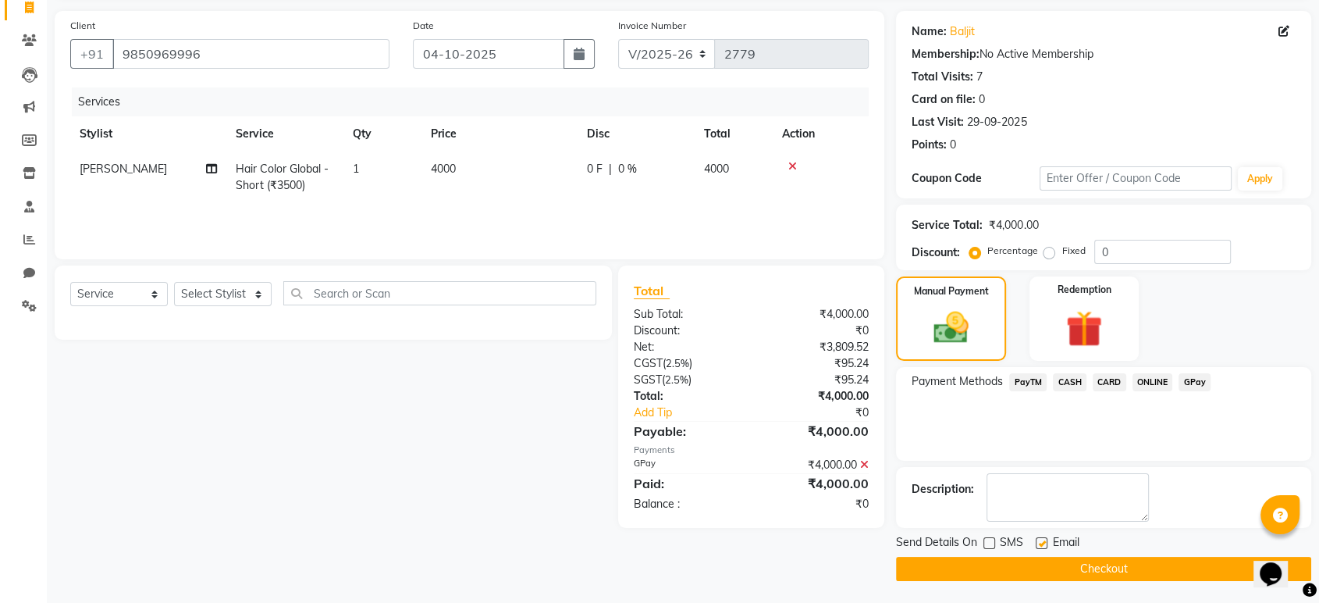
checkbox input "false"
click at [1044, 561] on button "Checkout" at bounding box center [1103, 569] width 415 height 24
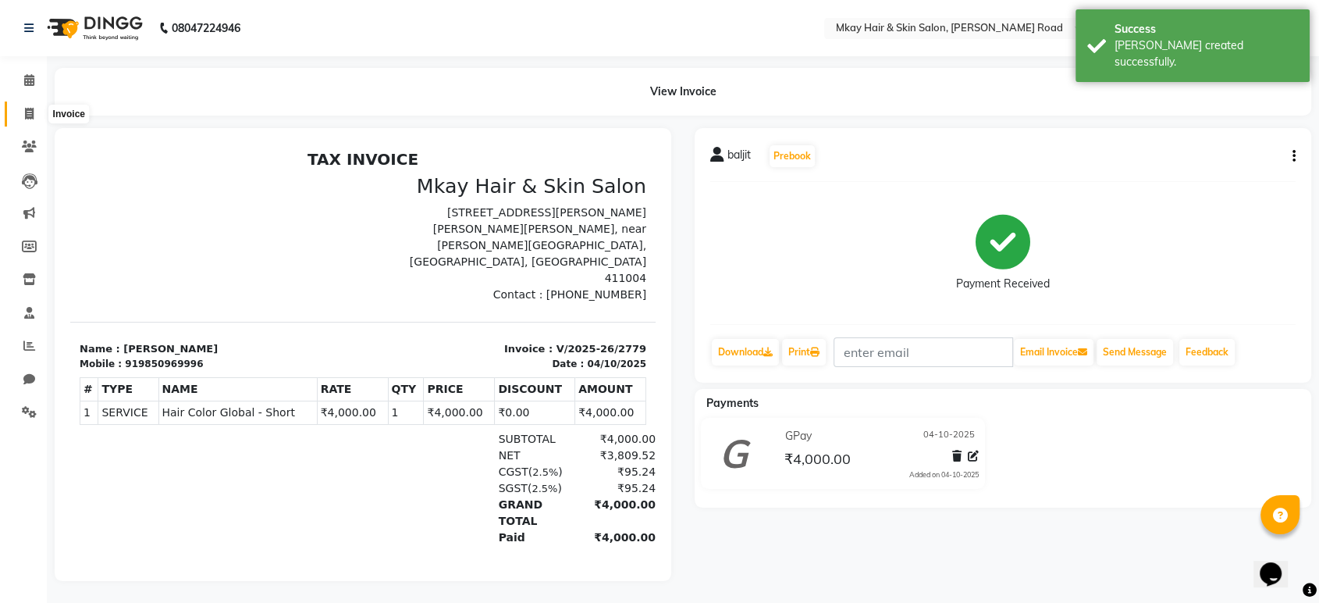
click at [30, 111] on icon at bounding box center [29, 114] width 9 height 12
select select "service"
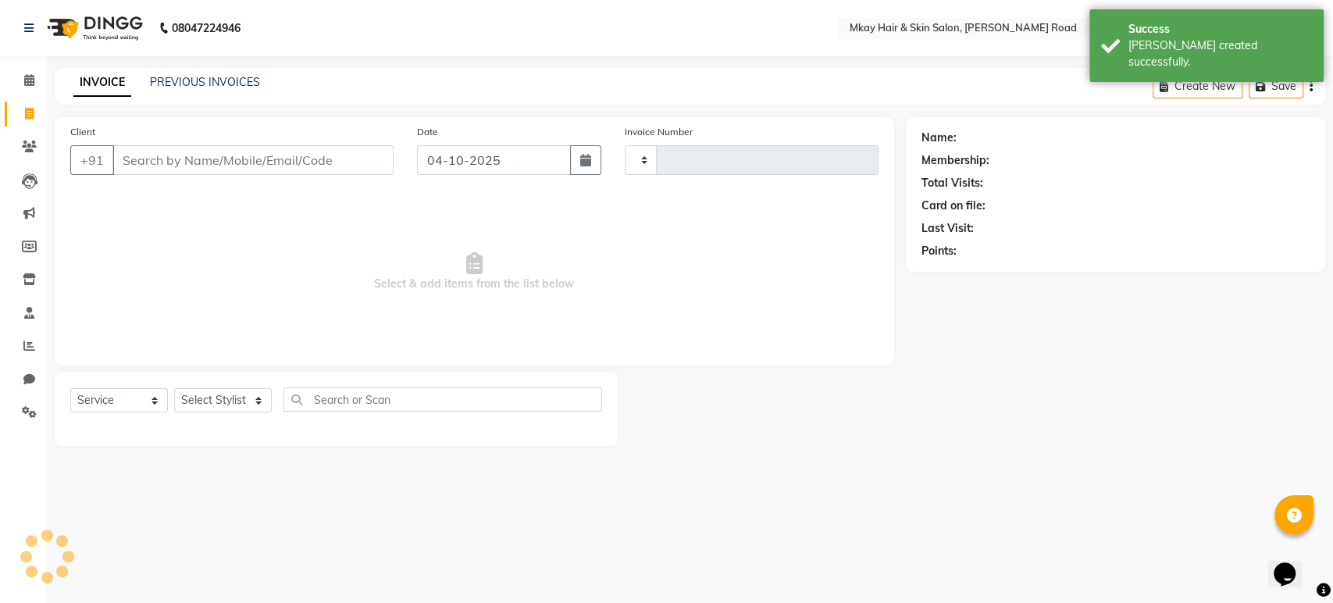
type input "2780"
select select "5258"
click at [194, 84] on link "PREVIOUS INVOICES" at bounding box center [205, 82] width 110 height 14
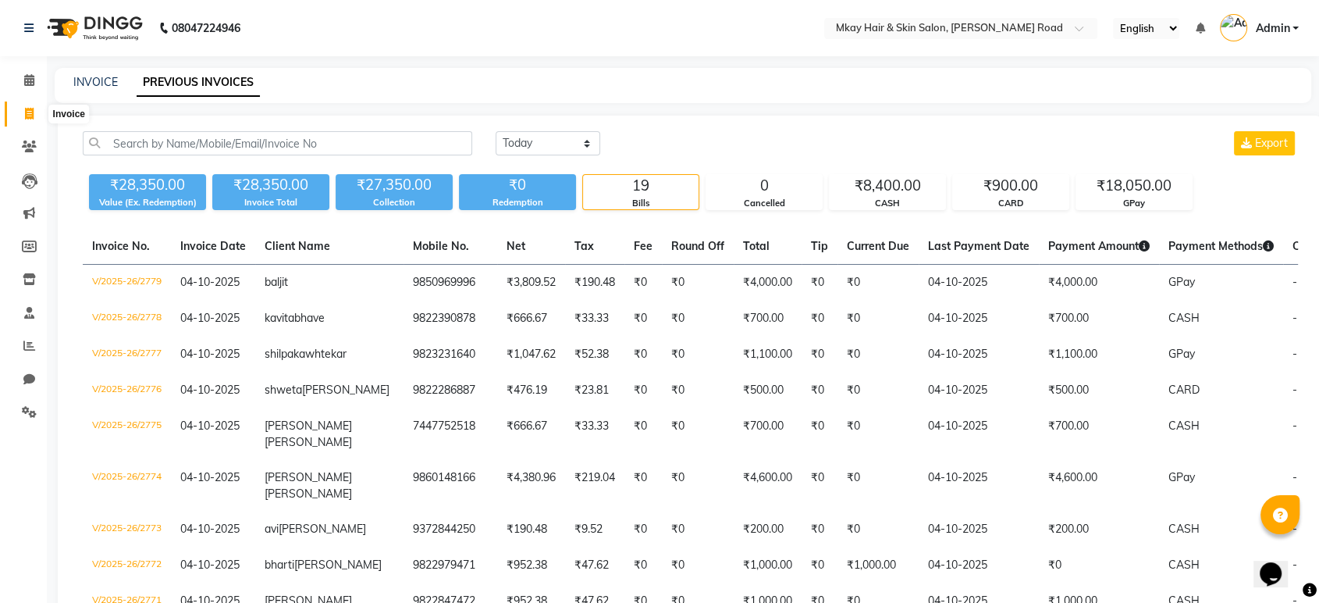
click at [27, 113] on icon at bounding box center [29, 114] width 9 height 12
select select "5258"
select select "service"
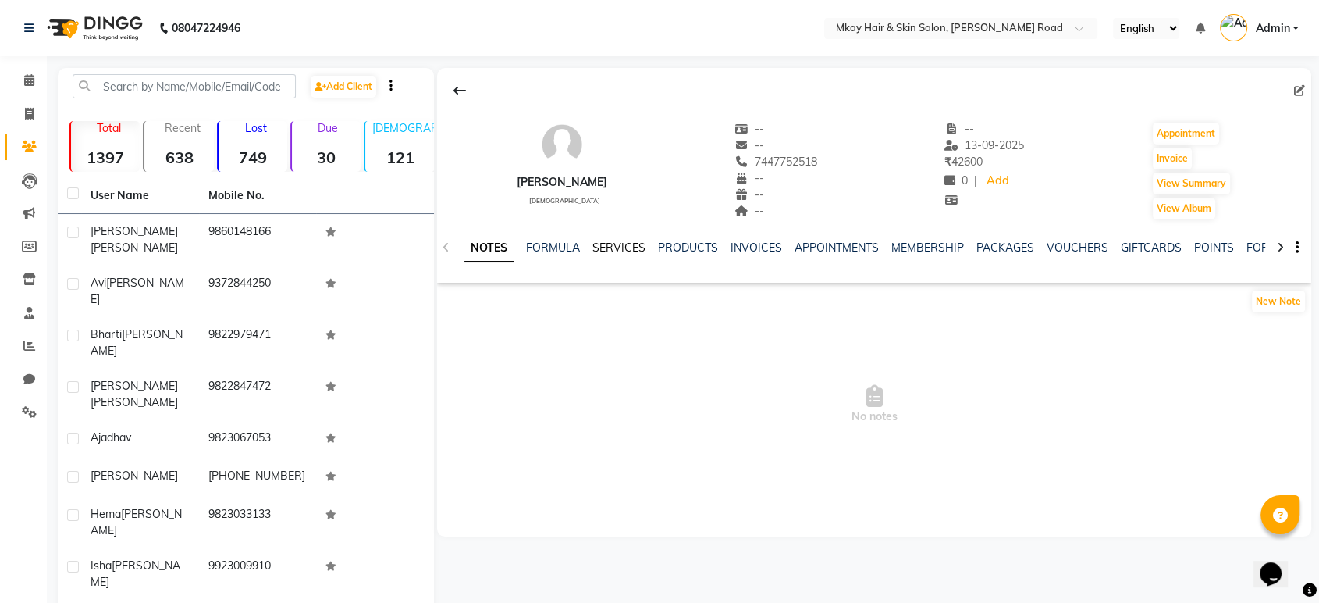
click at [623, 243] on link "SERVICES" at bounding box center [619, 247] width 53 height 14
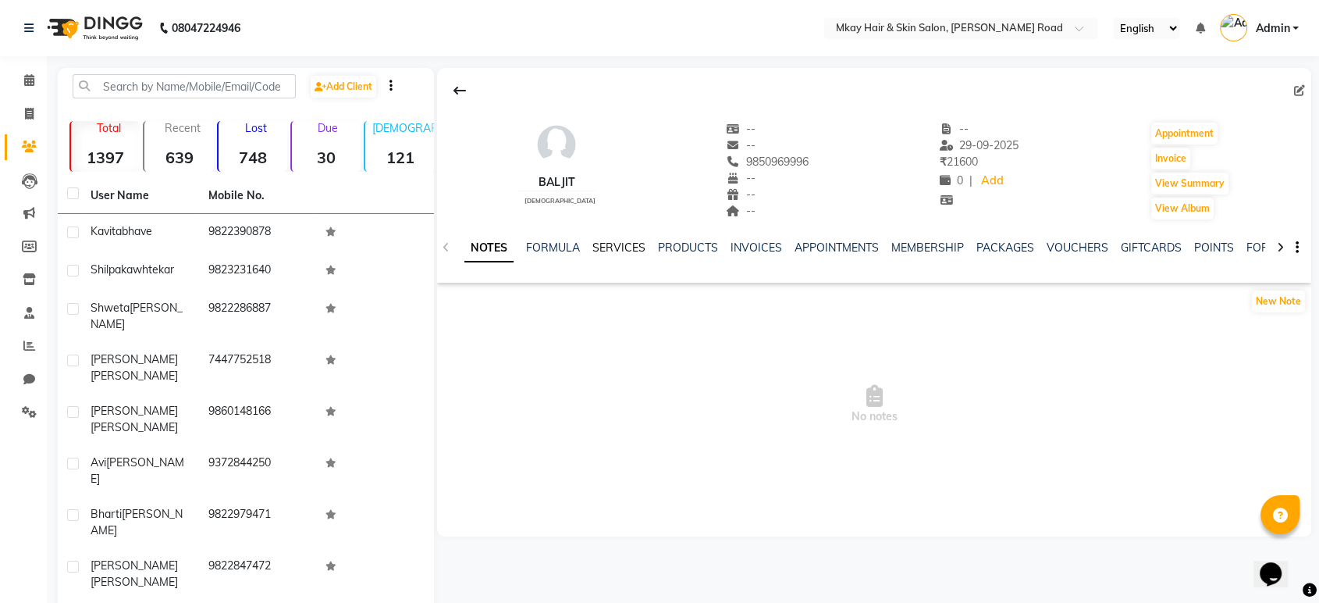
click at [625, 250] on link "SERVICES" at bounding box center [619, 247] width 53 height 14
